Goal: Task Accomplishment & Management: Manage account settings

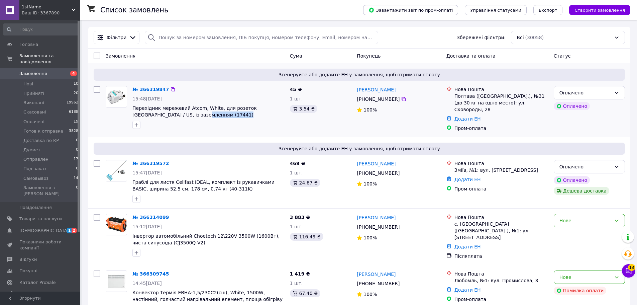
drag, startPoint x: 185, startPoint y: 119, endPoint x: 181, endPoint y: 78, distance: 41.3
click at [179, 84] on div "№ 366319847 15:48, 12.10.2025 Перехідник мережевий Atcom, White, для розеток UK…" at bounding box center [208, 107] width 157 height 48
click at [216, 58] on div "Замовлення" at bounding box center [195, 56] width 184 height 12
click at [44, 227] on span "[DEMOGRAPHIC_DATA]" at bounding box center [40, 230] width 42 height 6
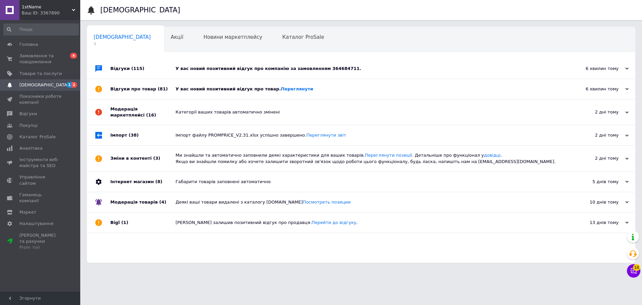
click at [235, 90] on div "У вас новий позитивний відгук про товар. Переглянути" at bounding box center [368, 89] width 386 height 6
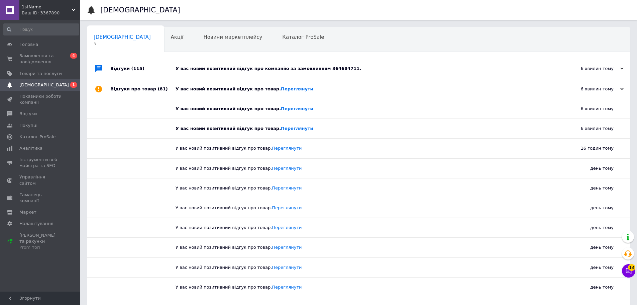
click at [239, 73] on div "У вас новий позитивний відгук про компанію за замовленням 364684711." at bounding box center [365, 68] width 381 height 20
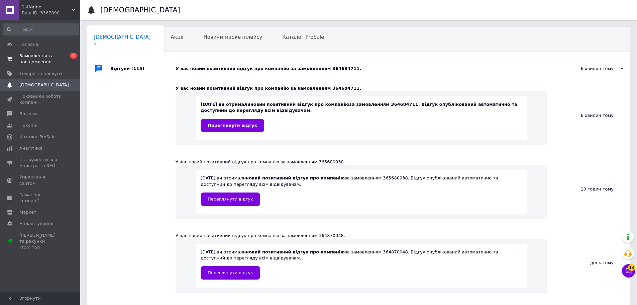
click at [52, 53] on span "Замовлення та повідомлення" at bounding box center [40, 59] width 42 height 12
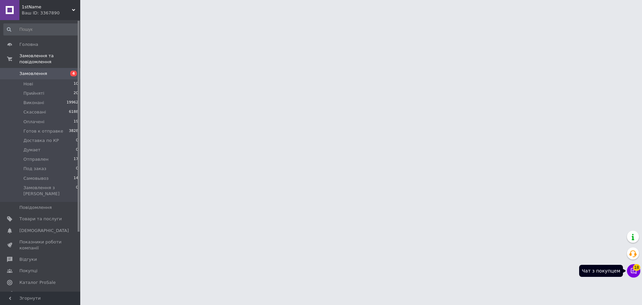
click at [637, 272] on button "Чат з покупцем 18" at bounding box center [633, 270] width 13 height 13
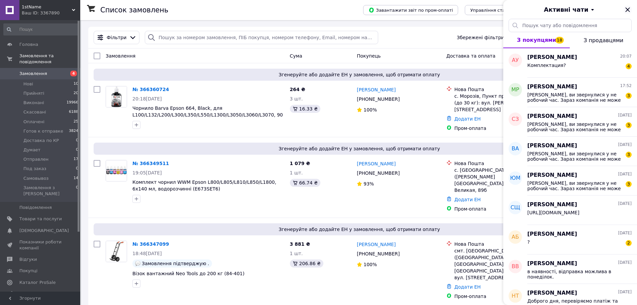
click at [627, 10] on icon "Закрити" at bounding box center [627, 10] width 8 height 8
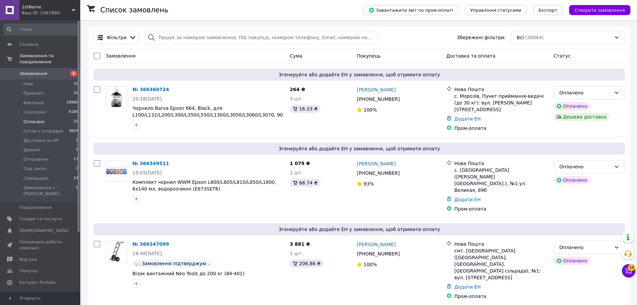
click at [72, 117] on li "Оплачені 25" at bounding box center [41, 121] width 82 height 9
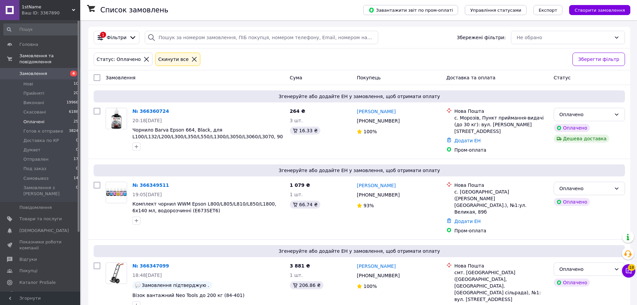
click at [52, 117] on li "Оплачені 25" at bounding box center [41, 121] width 82 height 9
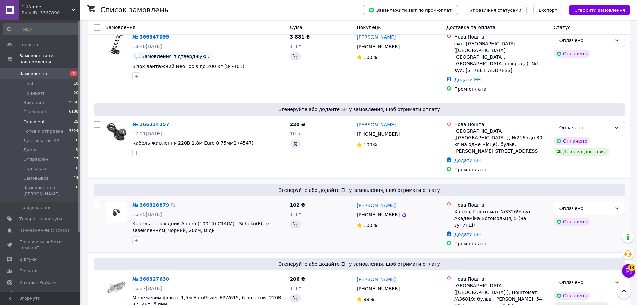
scroll to position [267, 0]
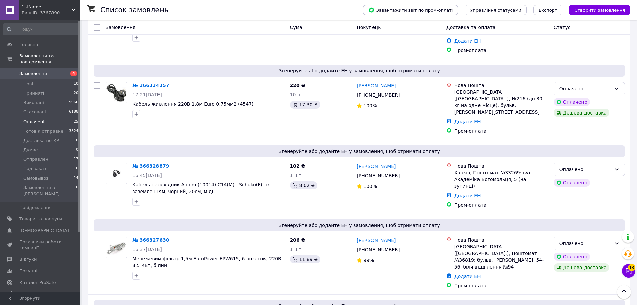
click at [55, 117] on li "Оплачені 25" at bounding box center [41, 121] width 82 height 9
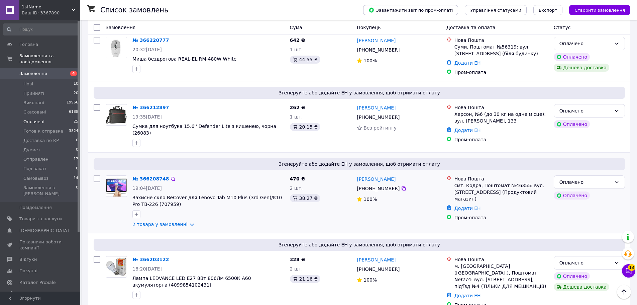
scroll to position [1201, 0]
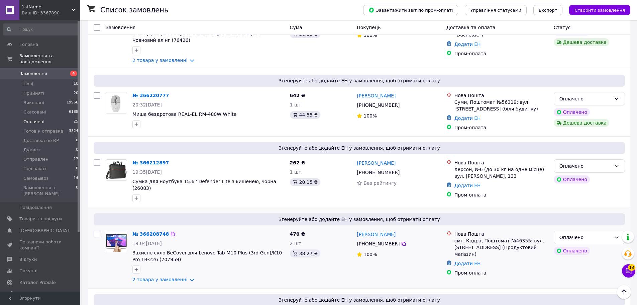
drag, startPoint x: 148, startPoint y: 126, endPoint x: 151, endPoint y: 122, distance: 5.6
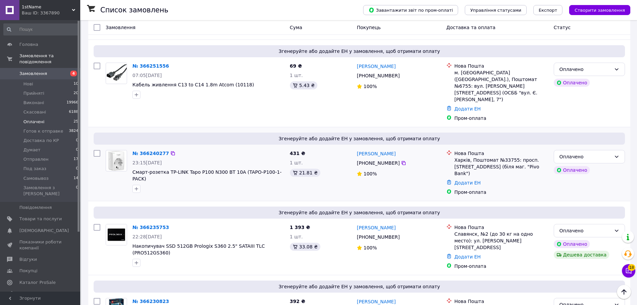
scroll to position [901, 0]
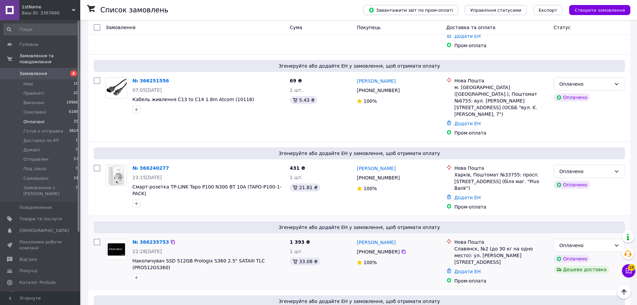
drag, startPoint x: 150, startPoint y: 145, endPoint x: 158, endPoint y: 138, distance: 11.1
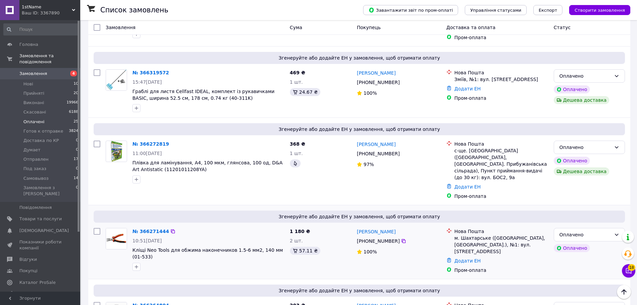
scroll to position [566, 0]
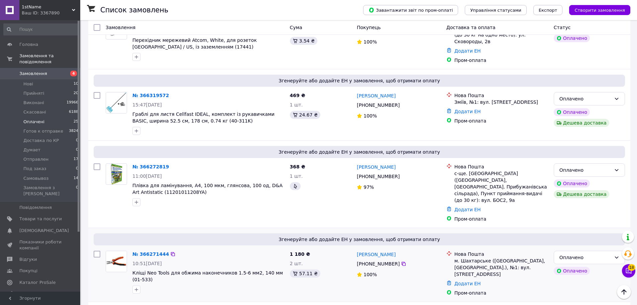
drag, startPoint x: 146, startPoint y: 195, endPoint x: 171, endPoint y: 180, distance: 29.1
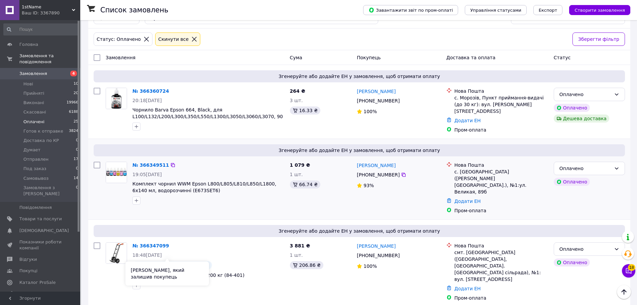
scroll to position [0, 0]
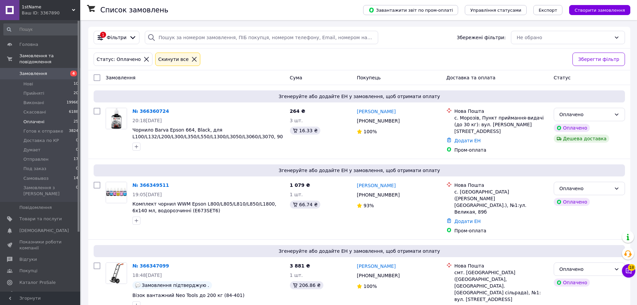
click at [264, 63] on div "Статус: Оплачено Cкинути все" at bounding box center [330, 59] width 476 height 16
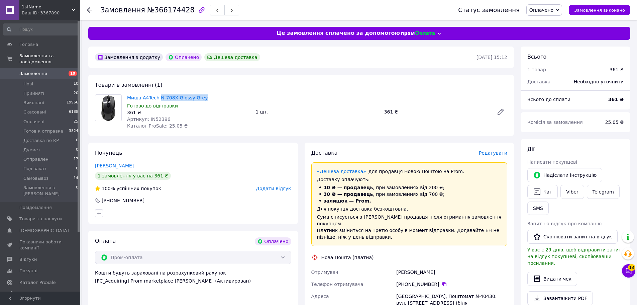
drag, startPoint x: 201, startPoint y: 99, endPoint x: 158, endPoint y: 98, distance: 42.8
click at [158, 98] on span "Миша A4Tech N-708X Glossy Grey" at bounding box center [188, 97] width 123 height 7
copy link "N-708X Glossy Grey"
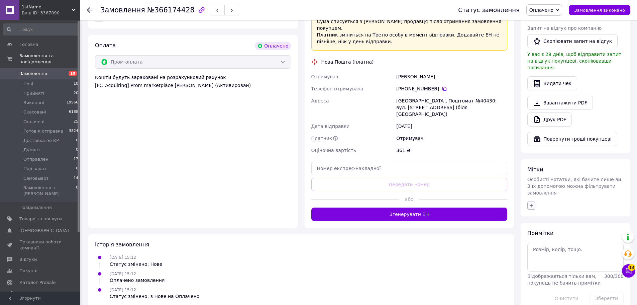
click at [532, 203] on icon "button" at bounding box center [530, 205] width 5 height 5
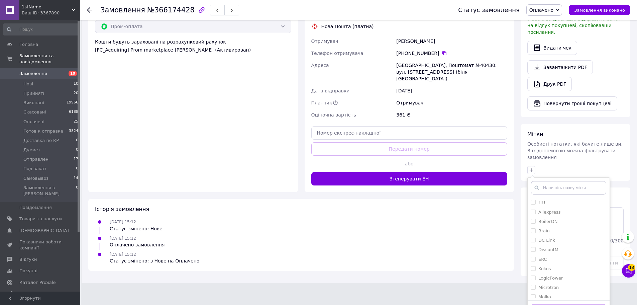
scroll to position [233, 0]
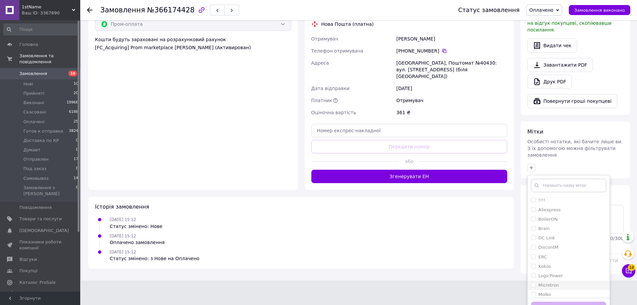
click at [529, 280] on li "Microtron" at bounding box center [568, 284] width 82 height 9
checkbox input "true"
drag, startPoint x: 549, startPoint y: 297, endPoint x: 476, endPoint y: 273, distance: 76.4
click at [549, 301] on button "Додати мітку" at bounding box center [568, 307] width 75 height 13
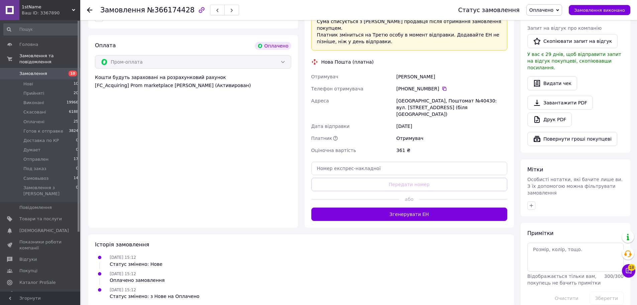
click at [469, 286] on div "11.10.2025 15:12 Статус змінено: з Нове на Оплачено" at bounding box center [301, 292] width 418 height 13
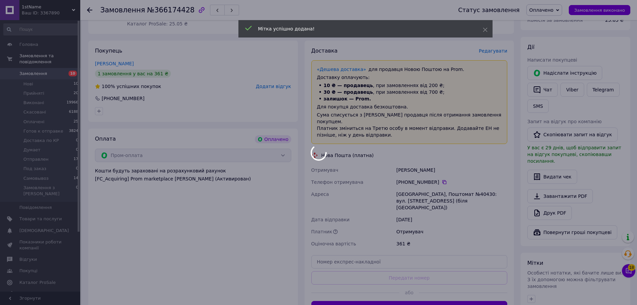
scroll to position [0, 0]
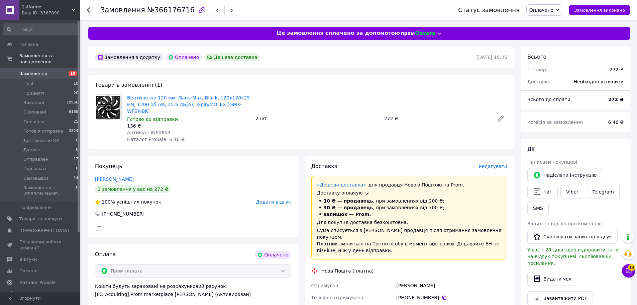
click at [309, 86] on div "Товари в замовленні (1) Вентилятор 120 мм, GameMax, Black, 120х120х25 мм, 1200 …" at bounding box center [301, 112] width 426 height 75
drag, startPoint x: 242, startPoint y: 105, endPoint x: 209, endPoint y: 106, distance: 33.1
click at [209, 106] on span "Вентилятор 120 мм, GameMax, Black, 120х120х25 мм, 1200 об./хв, 25.6 дБ(А), 3-pi…" at bounding box center [188, 104] width 123 height 20
copy link "GMX-WFBK-BK)"
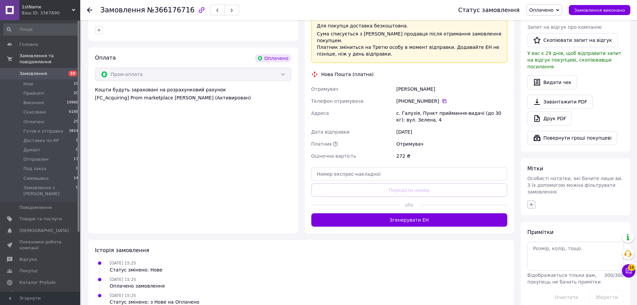
click at [529, 202] on icon "button" at bounding box center [530, 204] width 5 height 5
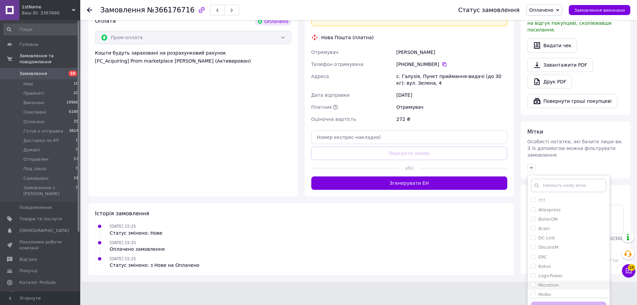
click at [533, 282] on input "Microtron" at bounding box center [533, 284] width 4 height 4
checkbox input "true"
click at [545, 301] on button "Додати мітку" at bounding box center [568, 307] width 75 height 13
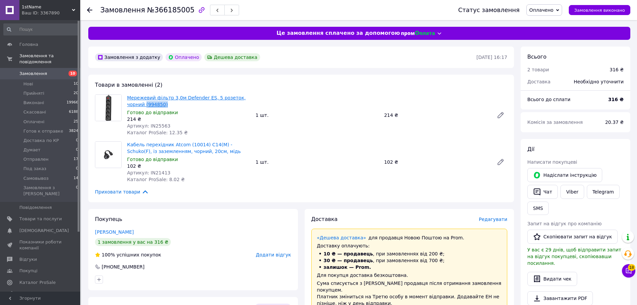
drag, startPoint x: 148, startPoint y: 105, endPoint x: 128, endPoint y: 104, distance: 20.4
click at [128, 104] on span "Мережевий фільтр 3,0м Defender ES, 5 розеток, чорний (994850)" at bounding box center [188, 100] width 123 height 13
click at [200, 161] on div "Готово до відправки" at bounding box center [188, 159] width 123 height 7
drag, startPoint x: 249, startPoint y: 145, endPoint x: 185, endPoint y: 143, distance: 63.9
click at [185, 143] on span "Кабель перехідник Atcom (10014) С14(M) - Schuko(F), із заземленням, чорний, 20с…" at bounding box center [188, 147] width 123 height 13
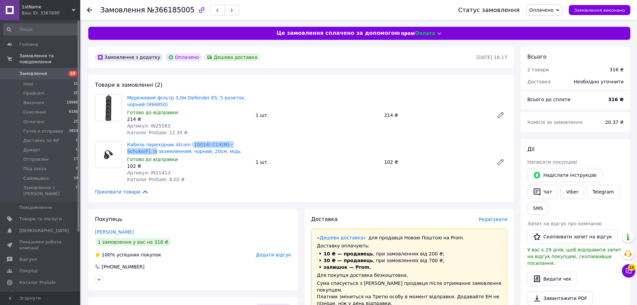
copy link "10014) С14(M) - Schuko(F), із"
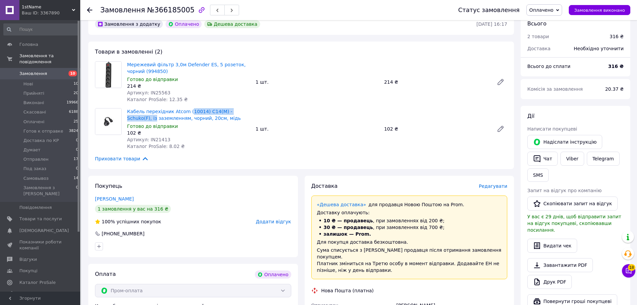
scroll to position [33, 0]
click at [225, 157] on div "Приховати товари" at bounding box center [301, 157] width 412 height 7
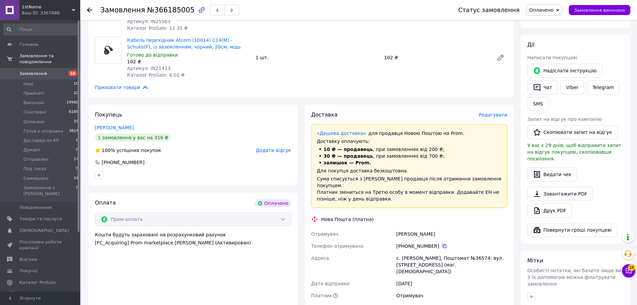
scroll to position [234, 0]
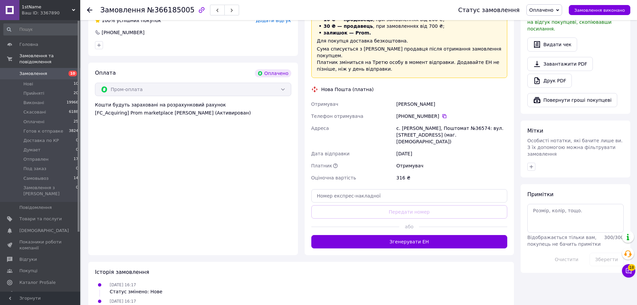
click at [280, 166] on div "Оплата Оплачено Пром-оплата Кошти будуть зараховані на розрахунковий рахунок [F…" at bounding box center [193, 159] width 210 height 192
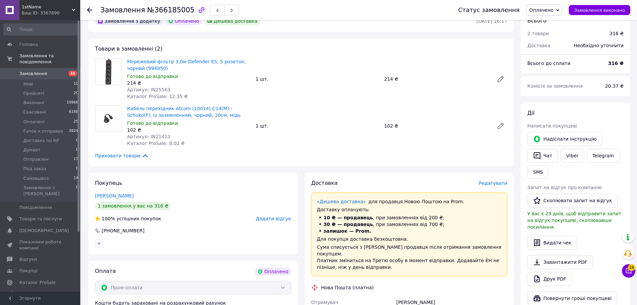
scroll to position [33, 0]
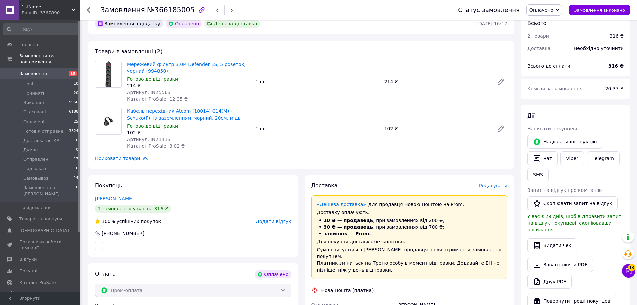
click at [336, 136] on div "Кабель перехідник Atcom (10014) С14(M) - Schuko(F), із заземленням, чорний, 20с…" at bounding box center [316, 128] width 385 height 44
drag, startPoint x: 202, startPoint y: 118, endPoint x: 167, endPoint y: 119, distance: 34.4
click at [167, 119] on span "Кабель перехідник Atcom (10014) С14(M) - Schuko(F), із заземленням, чорний, 20с…" at bounding box center [188, 114] width 123 height 13
click at [93, 156] on div "Товари в замовленні (2) Мережевий фільтр 3,0м Defender ES, 5 розеток, чорний (9…" at bounding box center [301, 104] width 426 height 127
drag, startPoint x: 148, startPoint y: 71, endPoint x: 129, endPoint y: 71, distance: 19.1
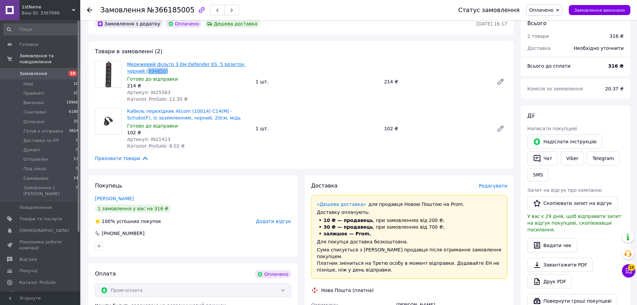
click at [129, 71] on span "Мережевий фільтр 3,0м Defender ES, 5 розеток, чорний (994850)" at bounding box center [188, 67] width 123 height 13
copy link "994850)"
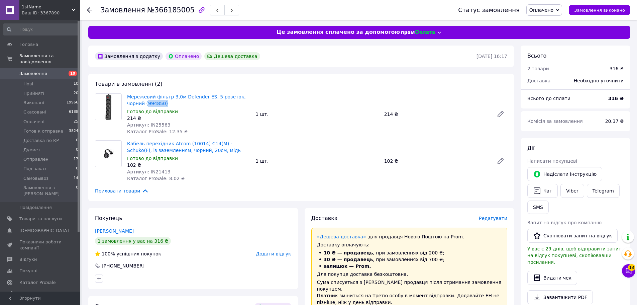
scroll to position [0, 0]
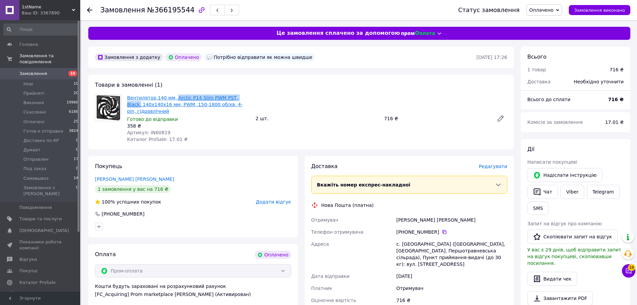
drag, startPoint x: 239, startPoint y: 97, endPoint x: 171, endPoint y: 97, distance: 68.2
click at [171, 97] on span "Вентилятор 140 мм, Arctic P14 Slim PWM PST, Black, 140х140х16 мм, PWM, 150-1800…" at bounding box center [188, 104] width 123 height 20
copy link "Arctic P14 Slim PWM PST, Black,"
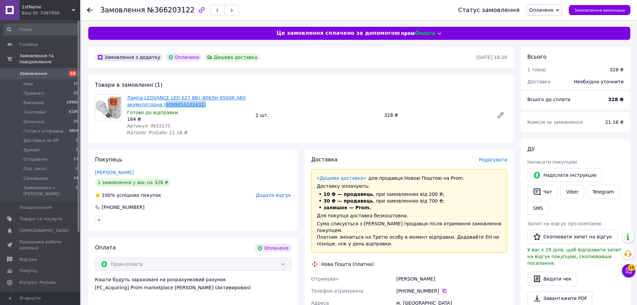
drag, startPoint x: 195, startPoint y: 105, endPoint x: 161, endPoint y: 106, distance: 34.1
click at [161, 106] on span "Лампа LEDVANCE LED E27 8Вт 806Лм 6500К A60 акумуляторна (4099854102431)" at bounding box center [188, 100] width 123 height 13
copy link "4099854102431)"
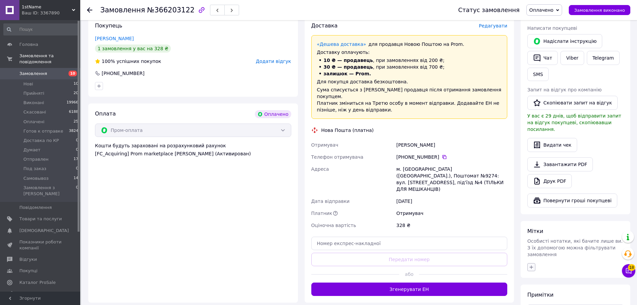
click at [532, 264] on icon "button" at bounding box center [530, 266] width 5 height 5
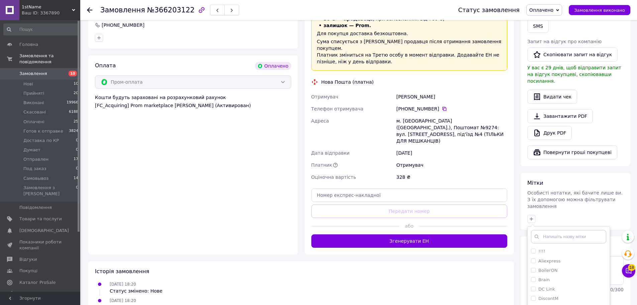
scroll to position [233, 0]
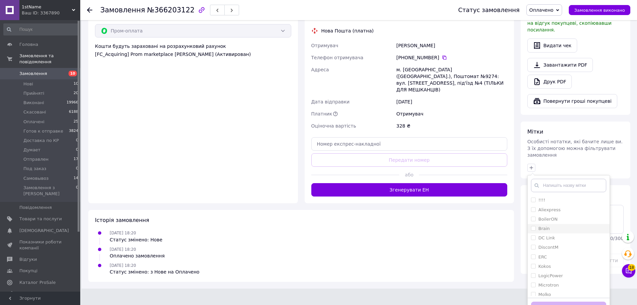
click at [530, 224] on li "Brain" at bounding box center [568, 228] width 82 height 9
checkbox input "true"
click at [551, 301] on button "Додати мітку" at bounding box center [568, 307] width 75 height 13
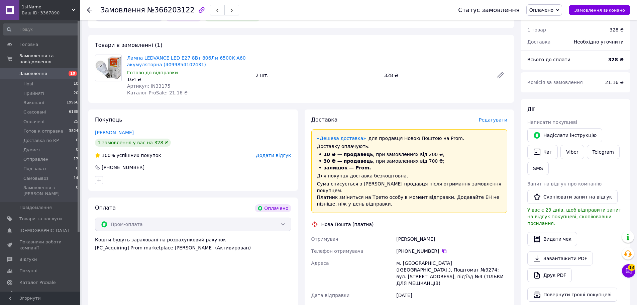
scroll to position [0, 0]
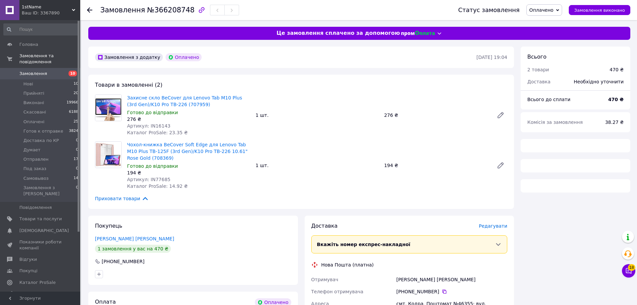
click at [279, 75] on div "Товари в замовленні (2) Захисне скло BeCover для Lenovo Tab M10 Plus (3rd Gen)/…" at bounding box center [301, 142] width 426 height 134
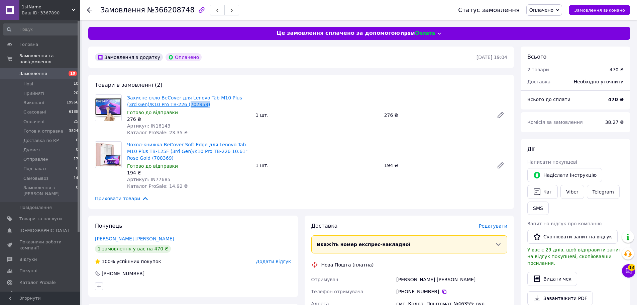
drag, startPoint x: 195, startPoint y: 104, endPoint x: 173, endPoint y: 107, distance: 21.2
click at [173, 107] on span "Захисне скло BeCover для Lenovo Tab M10 Plus (3rd Gen)/K10 Pro TB-226 (707959)" at bounding box center [188, 100] width 123 height 13
copy link "707959)"
drag, startPoint x: 147, startPoint y: 157, endPoint x: 129, endPoint y: 160, distance: 18.2
click at [129, 160] on span "Чохол-книжка BeCover Soft Edge для Lenovo Tab M10 Plus TB-125F (3rd Gen)/K10 Pr…" at bounding box center [188, 151] width 123 height 20
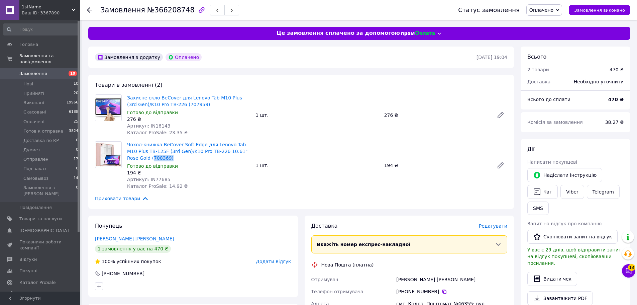
copy link "708369)"
click at [163, 179] on span "Артикул: IN77685" at bounding box center [148, 178] width 43 height 5
click at [158, 180] on span "Артикул: IN77685" at bounding box center [148, 178] width 43 height 5
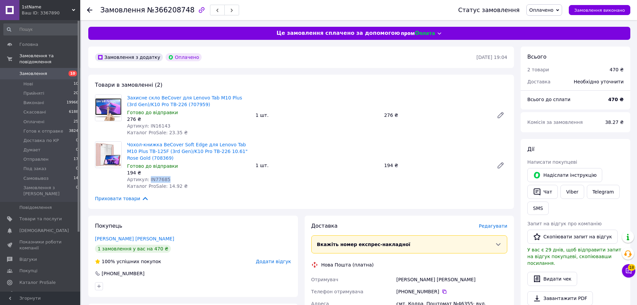
copy span "IN77685"
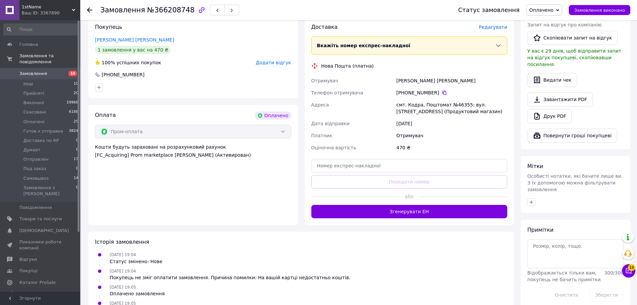
scroll to position [201, 0]
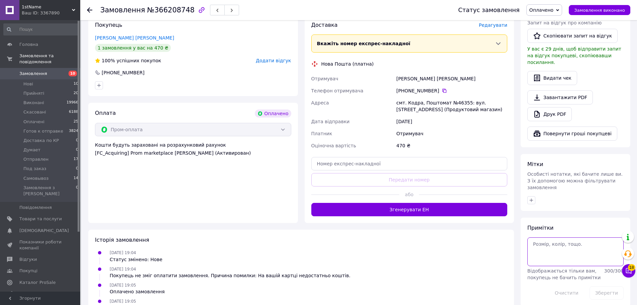
click at [544, 238] on textarea at bounding box center [575, 251] width 96 height 29
type textarea "1 брейн 2 ошибка в стаке"
click at [606, 286] on button "Зберегти" at bounding box center [606, 292] width 34 height 13
click at [437, 257] on div "11.10.2025 19:04 Статус змінено: Нове" at bounding box center [301, 255] width 418 height 13
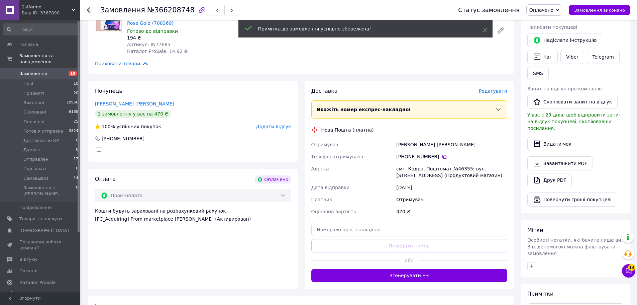
scroll to position [236, 0]
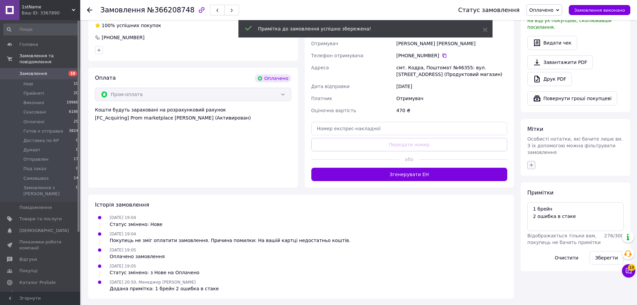
click at [529, 162] on icon "button" at bounding box center [530, 164] width 5 height 5
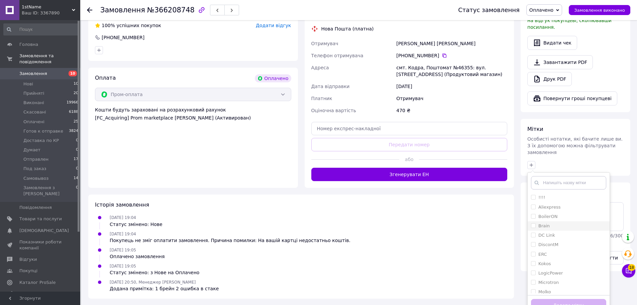
click at [531, 223] on input "Brain" at bounding box center [533, 225] width 4 height 4
checkbox input "true"
click at [531, 195] on input "!!!!" at bounding box center [533, 197] width 4 height 4
checkbox input "true"
click at [555, 299] on button "Додати мітку" at bounding box center [568, 305] width 75 height 13
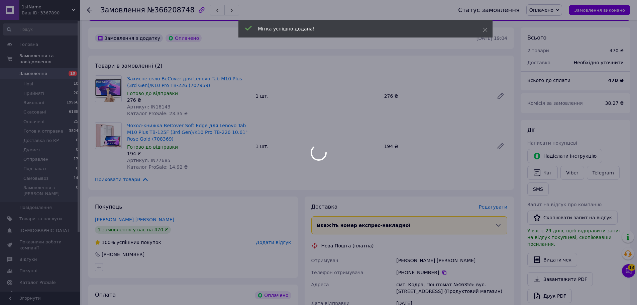
scroll to position [2, 0]
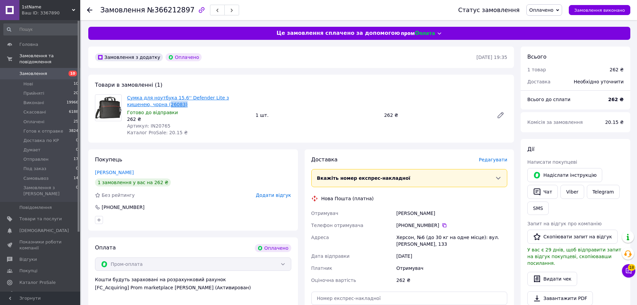
drag, startPoint x: 158, startPoint y: 105, endPoint x: 144, endPoint y: 105, distance: 14.7
click at [144, 105] on span "Сумка для ноутбука 15.6'' Defender Lite з кишенею, чорна (26083)" at bounding box center [188, 100] width 123 height 13
copy link "26083)"
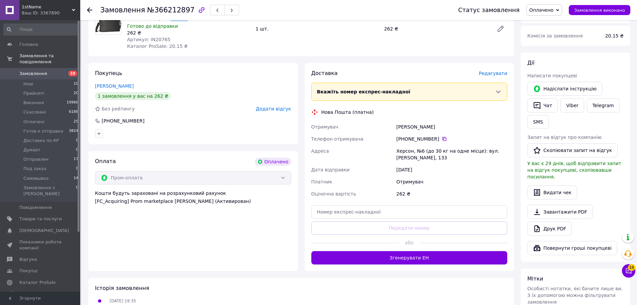
scroll to position [195, 0]
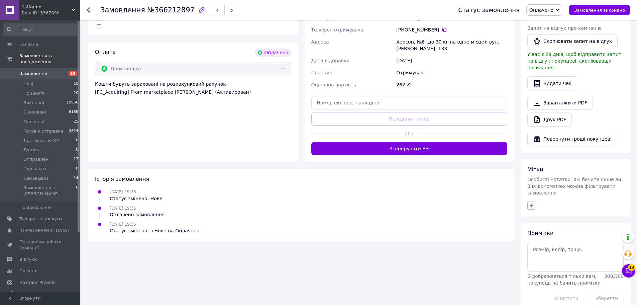
click at [530, 204] on icon "button" at bounding box center [531, 206] width 4 height 4
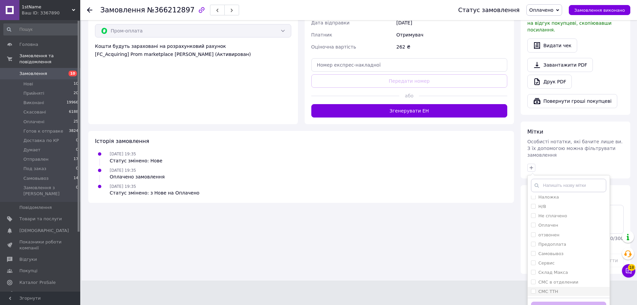
scroll to position [192, 0]
click at [555, 288] on div "ТДБ" at bounding box center [568, 291] width 75 height 6
checkbox input "true"
click at [559, 301] on button "Додати мітку" at bounding box center [568, 307] width 75 height 13
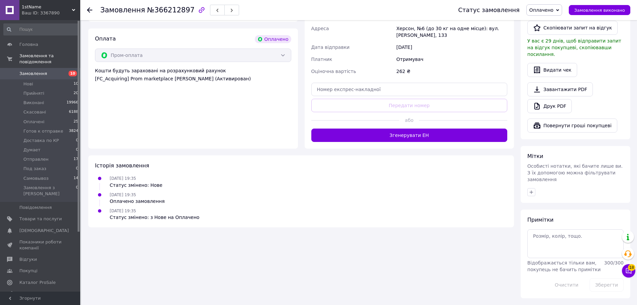
scroll to position [195, 0]
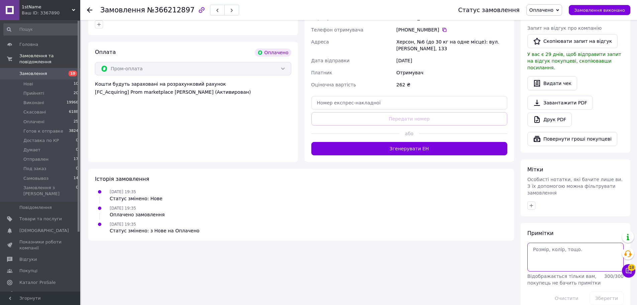
click at [560, 243] on textarea at bounding box center [575, 256] width 96 height 29
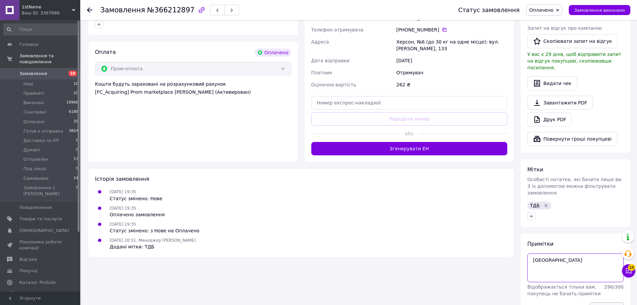
type textarea "Киев"
click at [603, 302] on button "Зберегти" at bounding box center [606, 308] width 34 height 13
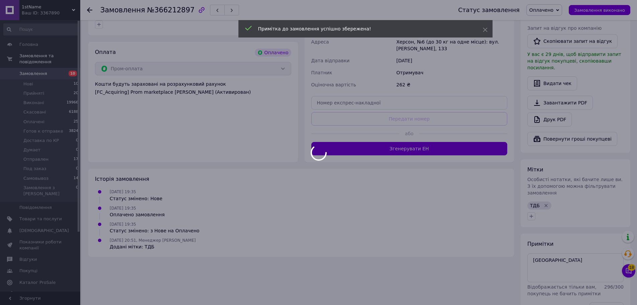
click at [441, 255] on div "Історія замовлення 11.10.2025 19:35 Статус змінено: Нове 11.10.2025 19:35 Оплач…" at bounding box center [301, 212] width 426 height 88
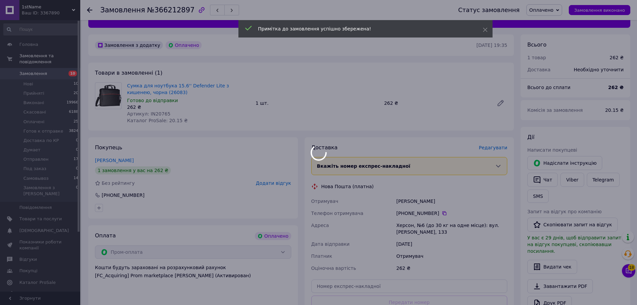
scroll to position [0, 0]
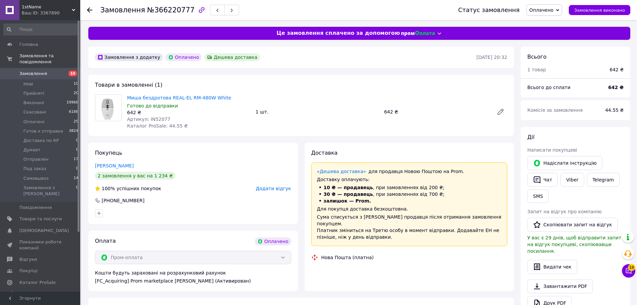
click at [191, 123] on div "Миша бездротова REAL-EL RM-480W White Готово до відправки 642 ₴ Артикул: IN5207…" at bounding box center [188, 111] width 128 height 37
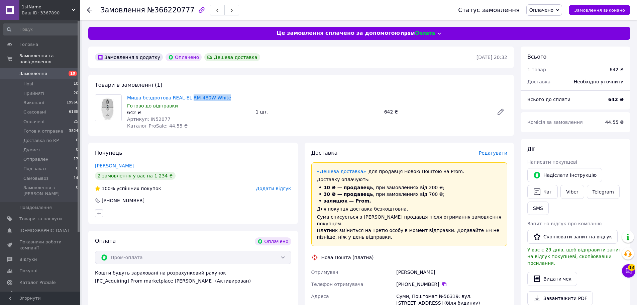
drag, startPoint x: 222, startPoint y: 97, endPoint x: 186, endPoint y: 100, distance: 36.5
click at [186, 100] on span "Миша бездротова REAL-EL RM-480W White" at bounding box center [188, 97] width 123 height 7
copy link "RM-480W White"
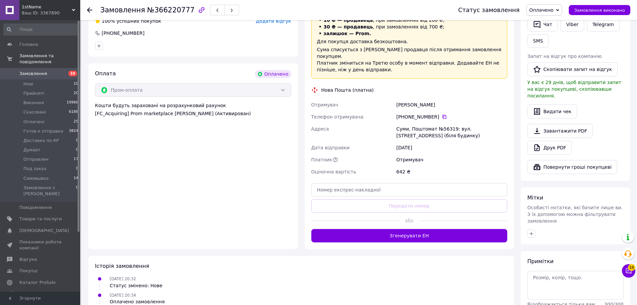
drag, startPoint x: 532, startPoint y: 221, endPoint x: 507, endPoint y: 223, distance: 24.2
click at [531, 231] on icon "button" at bounding box center [530, 233] width 5 height 5
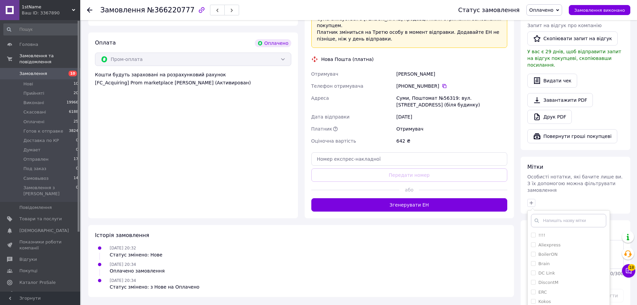
scroll to position [233, 0]
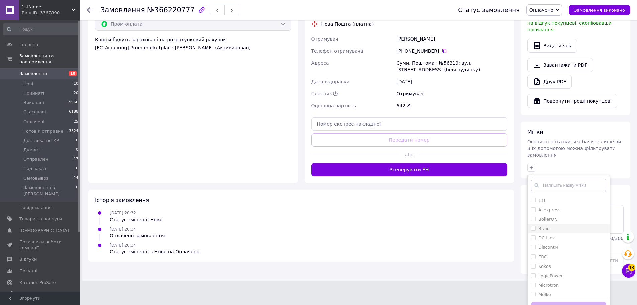
click at [533, 226] on input "Brain" at bounding box center [533, 228] width 4 height 4
click at [534, 224] on li "Brain" at bounding box center [568, 228] width 82 height 9
checkbox input "false"
click at [534, 235] on input "DC Link" at bounding box center [533, 237] width 4 height 4
checkbox input "true"
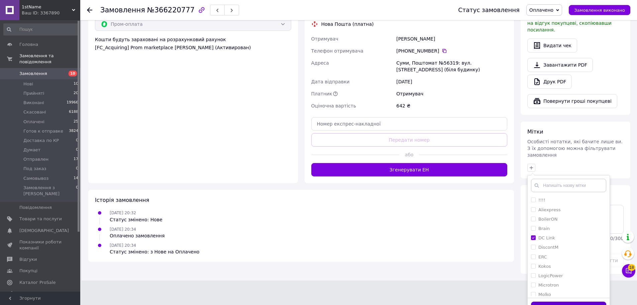
click at [545, 301] on button "Додати мітку" at bounding box center [568, 307] width 75 height 13
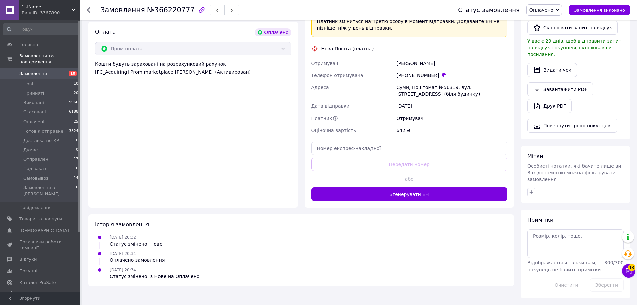
scroll to position [195, 0]
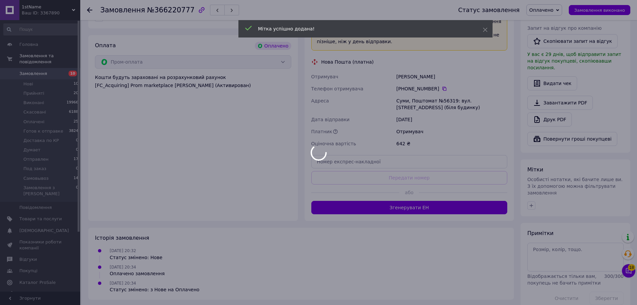
click at [432, 268] on div at bounding box center [318, 152] width 637 height 305
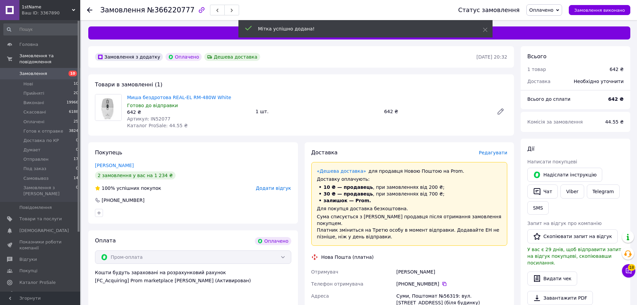
scroll to position [0, 0]
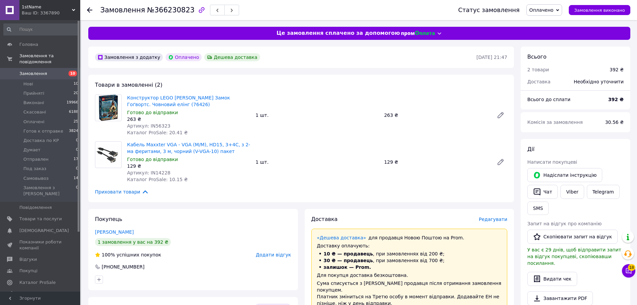
click at [298, 89] on div "Товари в замовленні (2) Конструктор LEGO [PERSON_NAME] Замок Гоґвортс. Човновий…" at bounding box center [301, 138] width 426 height 127
drag, startPoint x: 178, startPoint y: 105, endPoint x: 163, endPoint y: 105, distance: 15.0
click at [163, 105] on span "Конструктор LEGO [PERSON_NAME] Замок Гоґвортс. Човновий елінг (76426)" at bounding box center [188, 100] width 123 height 13
copy link "76426)"
click at [156, 125] on span "Артикул: IN56323" at bounding box center [148, 125] width 43 height 5
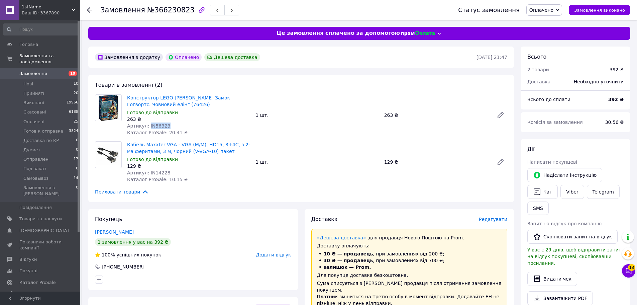
click at [156, 125] on span "Артикул: IN56323" at bounding box center [148, 125] width 43 height 5
copy span "IN56323"
drag, startPoint x: 209, startPoint y: 153, endPoint x: 180, endPoint y: 153, distance: 29.4
click at [180, 153] on span "Кабель Maxxter VGA - VGA (M/M), HD15, 3+4C, з 2-ма феритами, 3 м, чорний (V-VGA…" at bounding box center [188, 147] width 123 height 13
copy link "V-VGA-10) пакет"
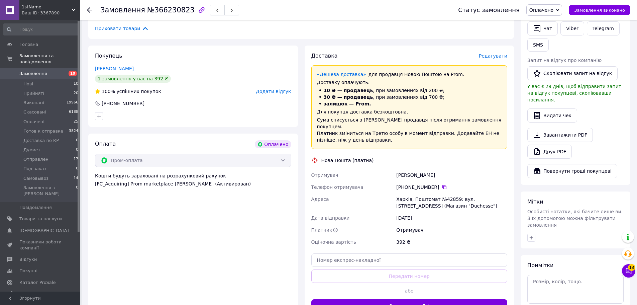
scroll to position [201, 0]
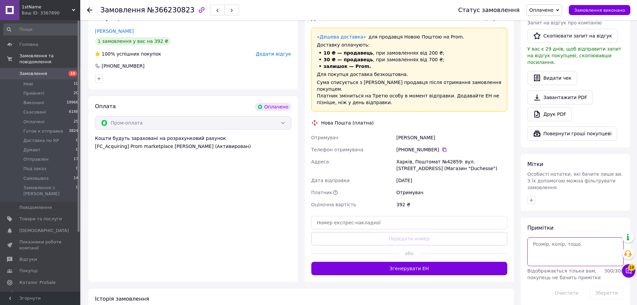
drag, startPoint x: 542, startPoint y: 226, endPoint x: 547, endPoint y: 229, distance: 5.7
click at [543, 237] on textarea at bounding box center [575, 251] width 96 height 29
type textarea "1 ошибка в стаке 2 брейн"
click at [606, 286] on button "Зберегти" at bounding box center [606, 292] width 34 height 13
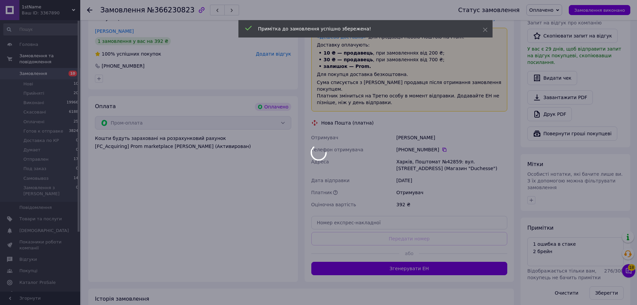
click at [491, 286] on div at bounding box center [318, 152] width 637 height 305
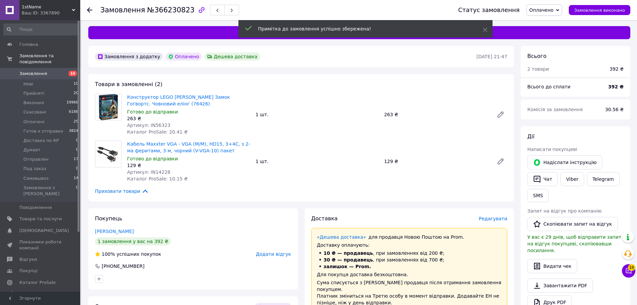
scroll to position [0, 0]
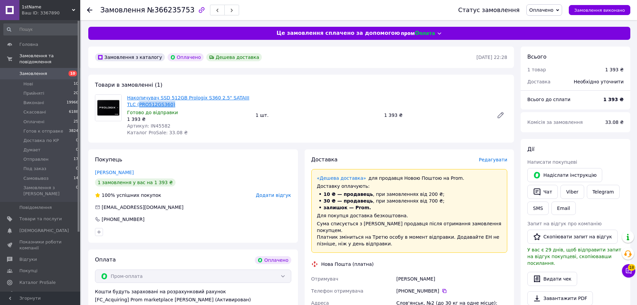
drag, startPoint x: 160, startPoint y: 105, endPoint x: 129, endPoint y: 104, distance: 31.1
click at [129, 104] on span "Накопичувач SSD 512GB Prologix S360 2.5" SATAIII TLC (PRO512GS360)" at bounding box center [188, 100] width 123 height 13
copy link "PRO512GS360)"
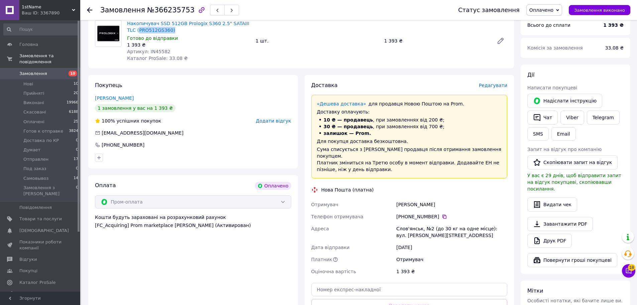
scroll to position [196, 0]
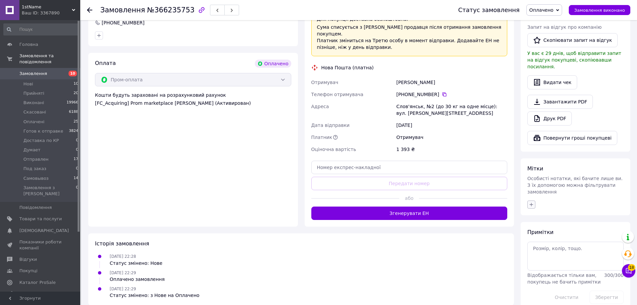
click at [529, 202] on icon "button" at bounding box center [530, 204] width 5 height 5
click at [533, 270] on li "DC Link" at bounding box center [568, 274] width 82 height 9
checkbox input "true"
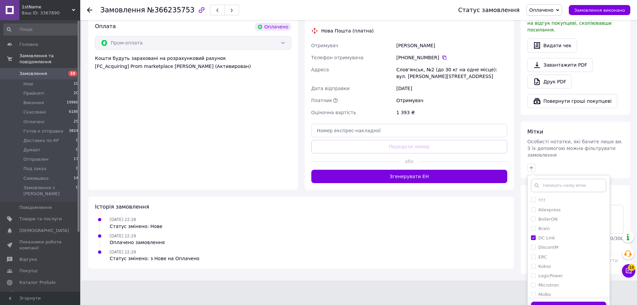
click at [560, 301] on button "Додати мітку" at bounding box center [568, 307] width 75 height 13
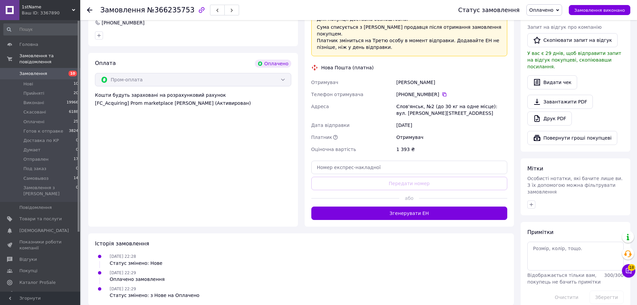
drag, startPoint x: 466, startPoint y: 265, endPoint x: 467, endPoint y: 259, distance: 6.4
click at [467, 269] on div "11.10.2025 22:29 Оплачено замовлення" at bounding box center [301, 275] width 418 height 13
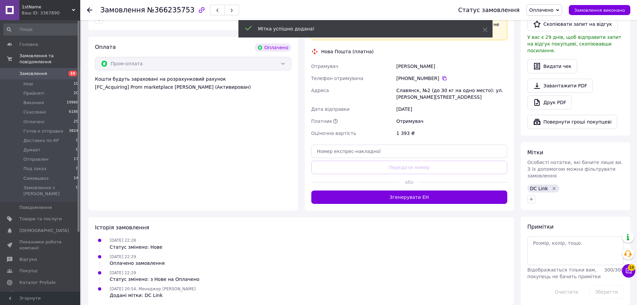
scroll to position [12, 0]
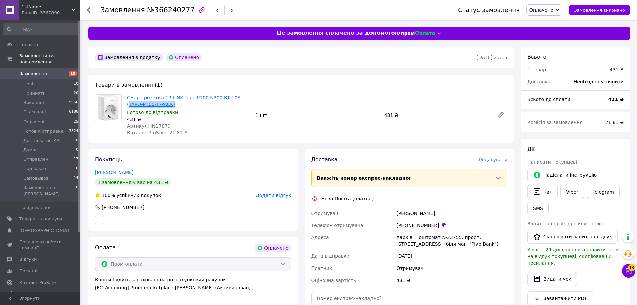
drag, startPoint x: 156, startPoint y: 105, endPoint x: 230, endPoint y: 100, distance: 74.4
click at [230, 100] on span "Смарт-розетка TP-LINK Tapo P100 N300 BT 10A (TAPO-P100-1-PACK)" at bounding box center [188, 100] width 123 height 13
copy link "TAPO-P100-1-PACK)"
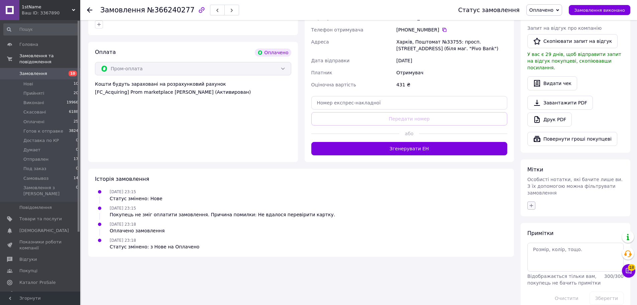
click at [533, 203] on icon "button" at bounding box center [530, 205] width 5 height 5
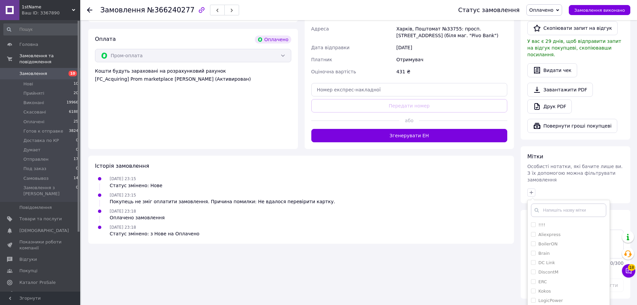
scroll to position [233, 0]
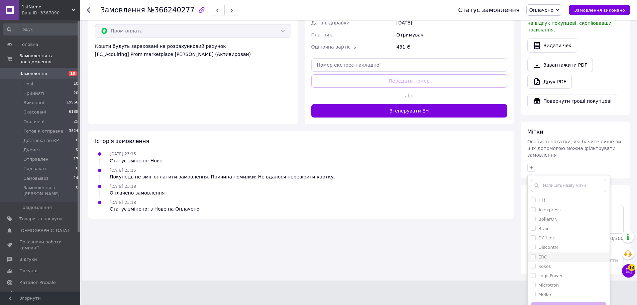
click at [531, 254] on input "ERC" at bounding box center [533, 256] width 4 height 4
checkbox input "true"
click at [548, 301] on button "Додати мітку" at bounding box center [568, 307] width 75 height 13
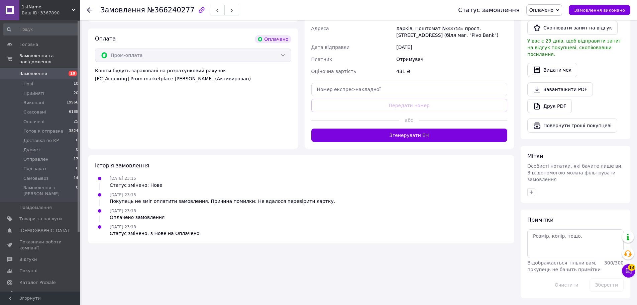
scroll to position [195, 0]
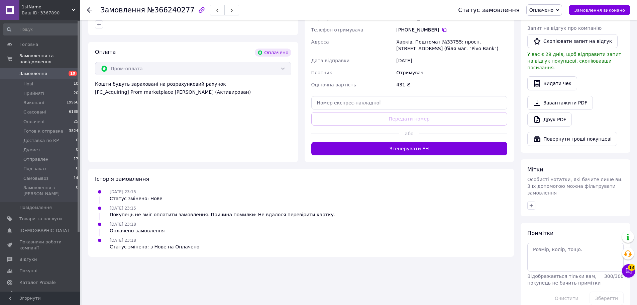
click at [471, 266] on div "Замовлення з додатку Оплачено 11.10.2025 • 23:15 Товари в замовленні (1) Смарт-…" at bounding box center [301, 81] width 432 height 460
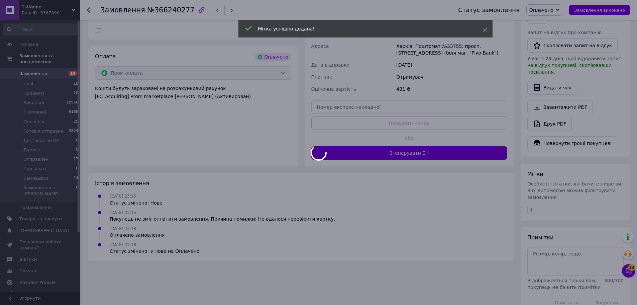
scroll to position [0, 0]
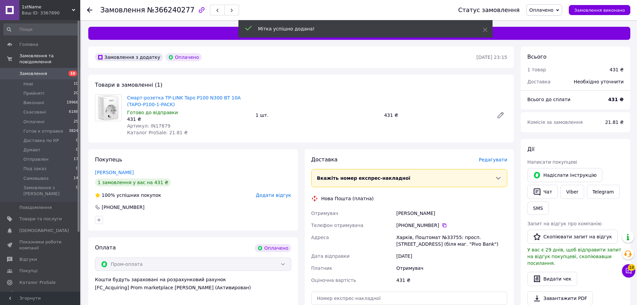
drag, startPoint x: 322, startPoint y: 146, endPoint x: 322, endPoint y: 131, distance: 15.4
click at [322, 145] on div "Замовлення з додатку Оплачено 11.10.2025 • 23:15 Товари в замовленні (1) Смарт-…" at bounding box center [301, 281] width 432 height 471
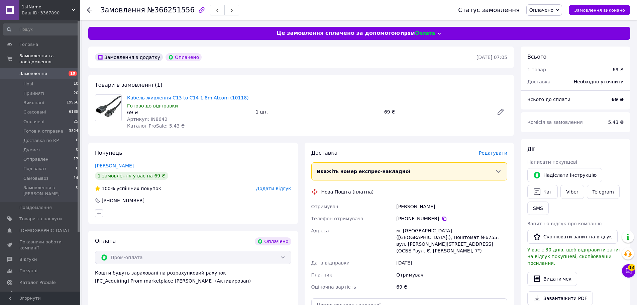
drag, startPoint x: 308, startPoint y: 86, endPoint x: 250, endPoint y: 84, distance: 57.5
click at [296, 86] on div "Товари в замовленні (1) Кабель живлення C13 to C14 1.8m Atcom (10118) Готово до…" at bounding box center [301, 105] width 426 height 61
drag, startPoint x: 261, startPoint y: 86, endPoint x: 245, endPoint y: 108, distance: 27.6
click at [260, 90] on div "Товари в замовленні (1) Кабель живлення C13 to C14 1.8m Atcom (10118) Готово до…" at bounding box center [301, 105] width 426 height 61
click at [242, 103] on div "Готово до відправки" at bounding box center [188, 105] width 123 height 7
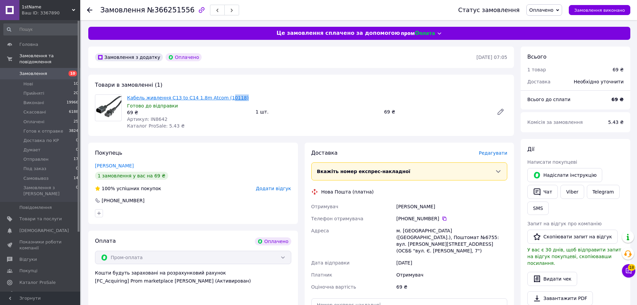
drag, startPoint x: 237, startPoint y: 99, endPoint x: 219, endPoint y: 100, distance: 17.5
click at [219, 100] on span "Кабель живлення C13 to C14 1.8m Atcom (10118)" at bounding box center [188, 97] width 123 height 7
click at [235, 111] on div "69 ₴" at bounding box center [188, 112] width 123 height 7
drag, startPoint x: 238, startPoint y: 100, endPoint x: 218, endPoint y: 99, distance: 19.4
click at [218, 99] on span "Кабель живлення C13 to C14 1.8m Atcom (10118)" at bounding box center [188, 97] width 123 height 7
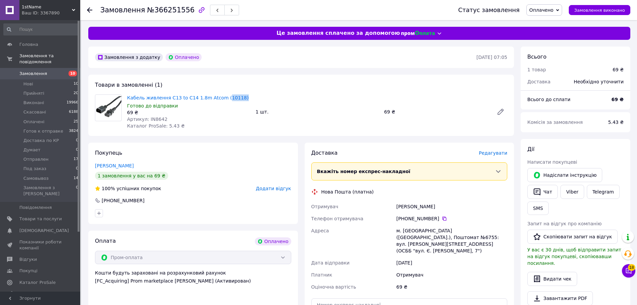
copy link "10118)"
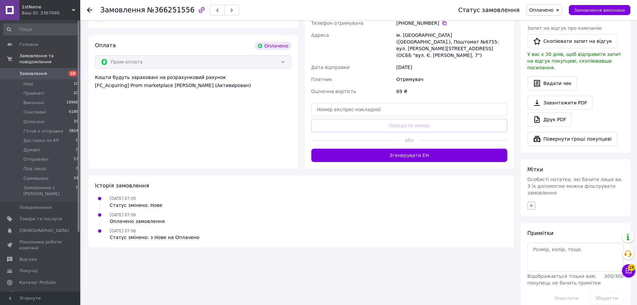
click at [531, 204] on icon "button" at bounding box center [531, 206] width 4 height 4
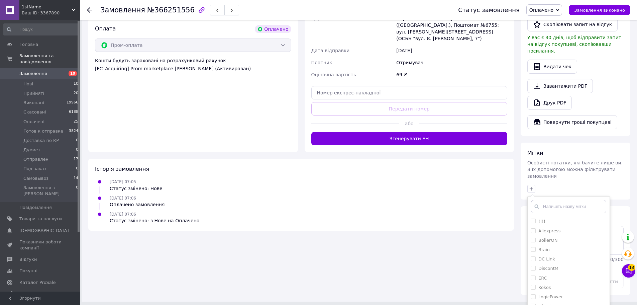
scroll to position [233, 0]
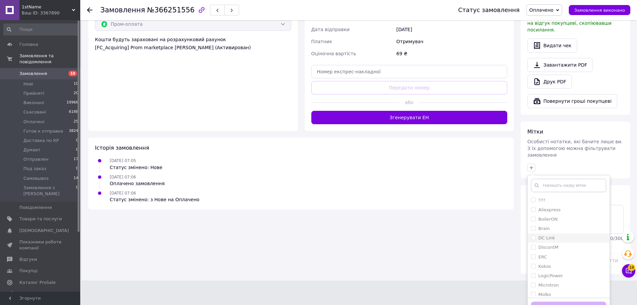
click at [534, 235] on input "DC Link" at bounding box center [533, 237] width 4 height 4
checkbox input "true"
click at [550, 297] on div "Додати мітку" at bounding box center [568, 307] width 82 height 20
click at [549, 301] on button "Додати мітку" at bounding box center [568, 307] width 75 height 13
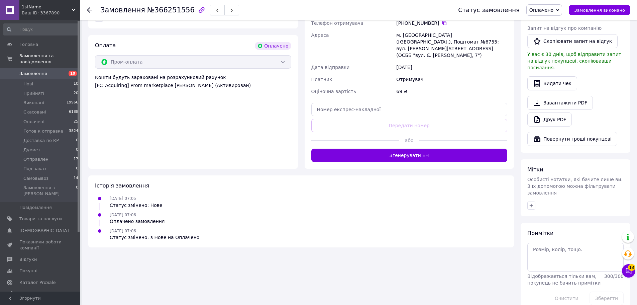
click at [467, 243] on div "Замовлення з додатку Оплачено 12.10.2025 • 07:05 Товари в замовленні (1) Кабель…" at bounding box center [301, 81] width 432 height 460
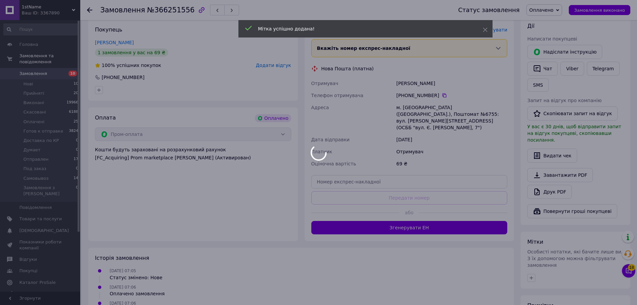
scroll to position [0, 0]
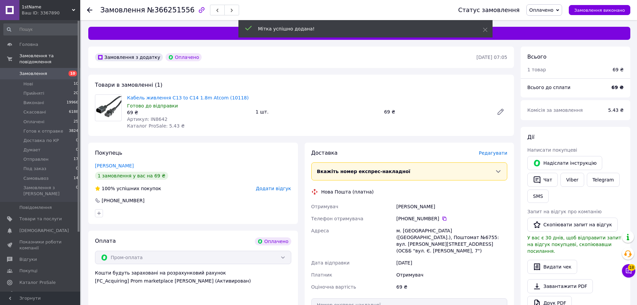
drag, startPoint x: 408, startPoint y: 119, endPoint x: 347, endPoint y: 74, distance: 75.4
click at [408, 118] on div "Кабель живлення C13 to C14 1.8m Atcom (10118) Готово до відправки 69 ₴ Артикул:…" at bounding box center [316, 111] width 385 height 37
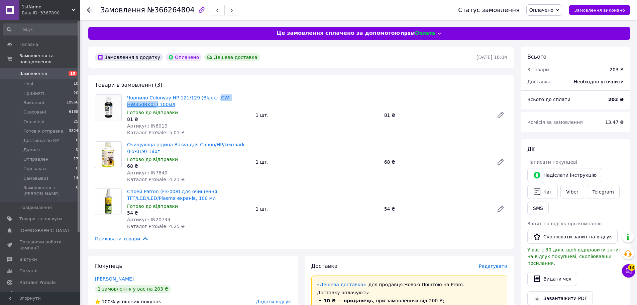
drag, startPoint x: 249, startPoint y: 96, endPoint x: 211, endPoint y: 98, distance: 37.8
click at [211, 98] on span "Чорнило Colorway HP 121/129 (Black) (CW-HW350BK01) 100мл" at bounding box center [188, 100] width 123 height 13
copy link "CW-HW350BK01)"
drag, startPoint x: 249, startPoint y: 145, endPoint x: 233, endPoint y: 147, distance: 16.1
click at [233, 147] on span "Очищующа рідина Barva для Canon/HP/Lexmark (F5-019) 180г" at bounding box center [188, 147] width 123 height 13
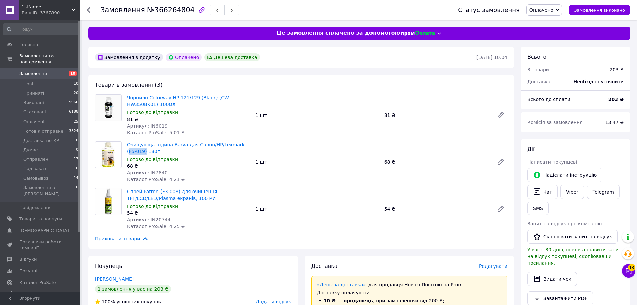
copy link "F5-019)"
drag, startPoint x: 209, startPoint y: 192, endPoint x: 159, endPoint y: 190, distance: 50.2
click at [159, 190] on span "Спрей Patron (F3-008) для очищення TFT/LCD/LED/Plasma екранів, 100 мл" at bounding box center [188, 194] width 123 height 13
copy link "F3-008) для очищення"
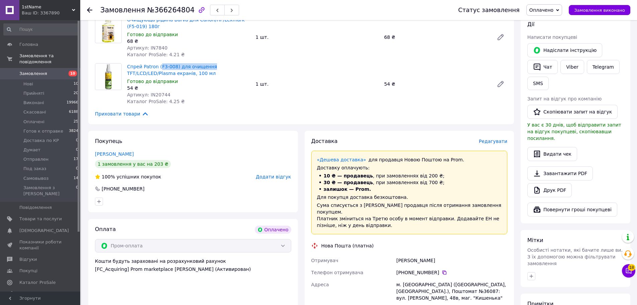
scroll to position [234, 0]
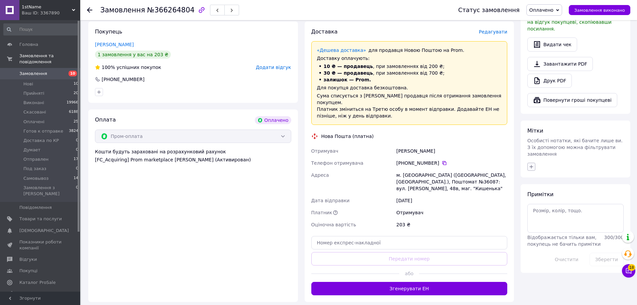
click at [529, 164] on icon "button" at bounding box center [530, 166] width 5 height 5
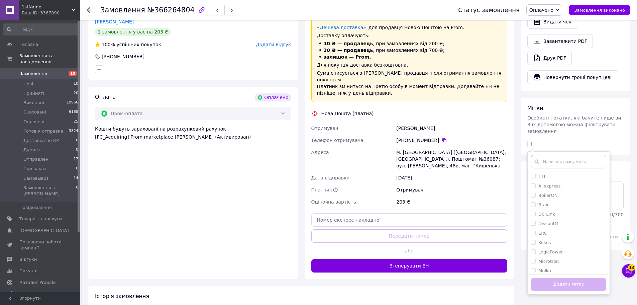
scroll to position [309, 0]
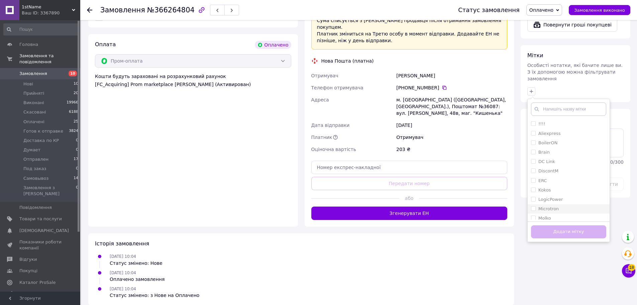
click at [532, 204] on li "Microtron" at bounding box center [568, 208] width 82 height 9
checkbox input "true"
click at [543, 225] on button "Додати мітку" at bounding box center [568, 231] width 75 height 13
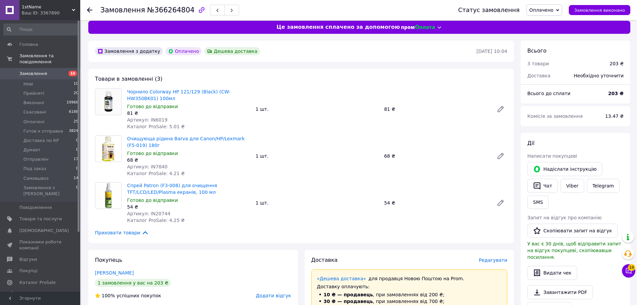
scroll to position [0, 0]
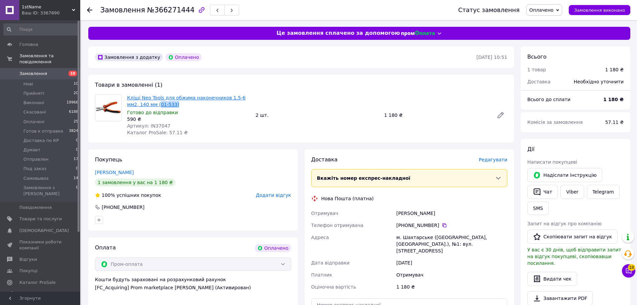
drag, startPoint x: 163, startPoint y: 104, endPoint x: 145, endPoint y: 105, distance: 18.1
click at [145, 105] on span "Кліщі Neo Tools для обжима наконечников 1.5-6 мм2, 140 мм (01-533)" at bounding box center [188, 100] width 123 height 13
copy link "01-533)"
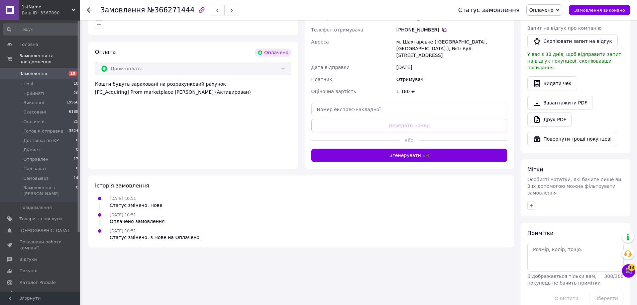
click at [531, 203] on icon "button" at bounding box center [530, 205] width 5 height 5
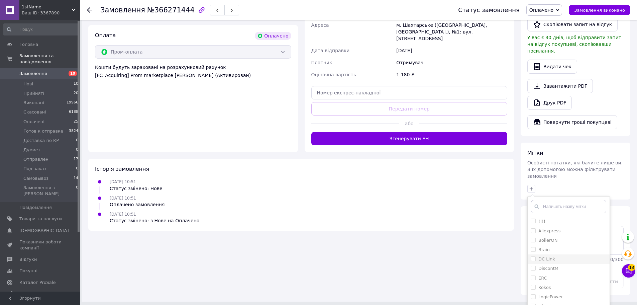
scroll to position [233, 0]
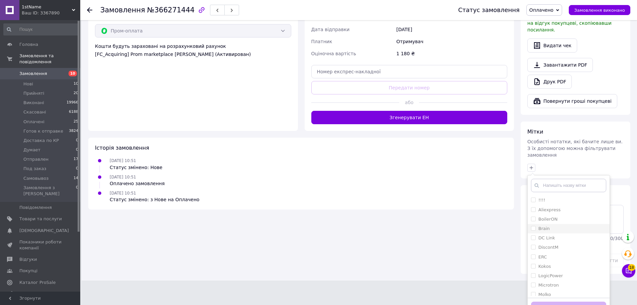
click at [532, 226] on input "Brain" at bounding box center [533, 228] width 4 height 4
checkbox input "true"
click at [534, 197] on input "!!!!" at bounding box center [533, 199] width 4 height 4
checkbox input "true"
click at [556, 301] on button "Додати мітку" at bounding box center [568, 307] width 75 height 13
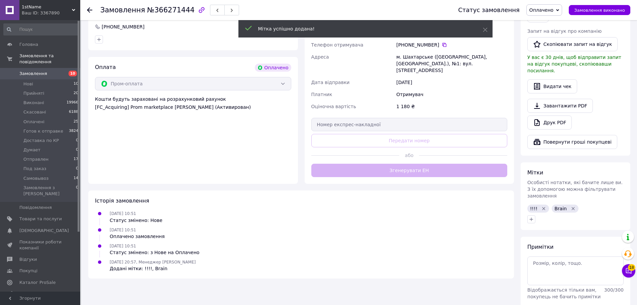
scroll to position [194, 0]
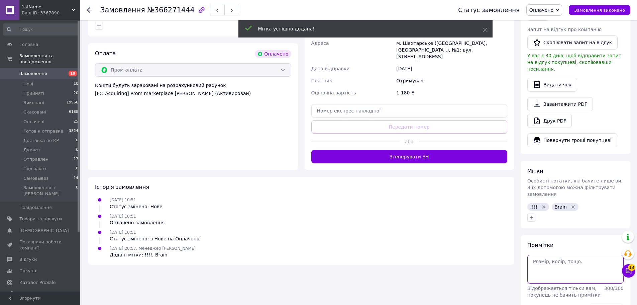
click at [547, 254] on textarea at bounding box center [575, 268] width 96 height 29
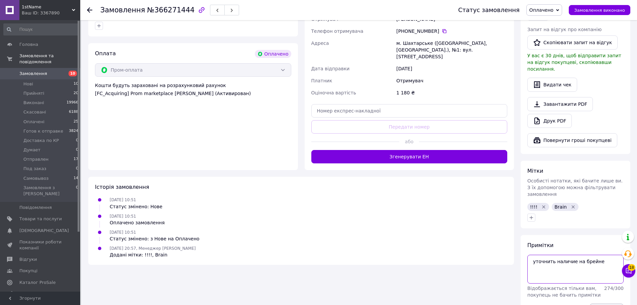
type textarea "уточнить наличие на брейне"
click at [603, 303] on button "Зберегти" at bounding box center [606, 309] width 34 height 13
click at [451, 249] on div "12.10.2025 20:57, Менеджер Олександр Додані мітки: !!!!, Brain" at bounding box center [301, 250] width 418 height 13
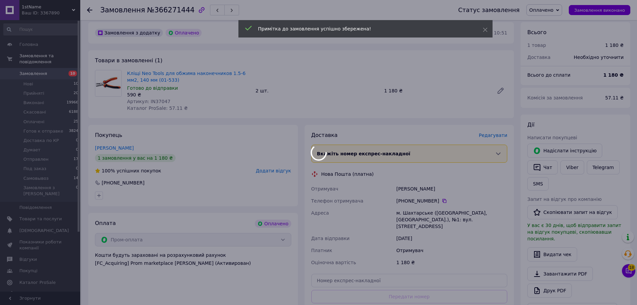
scroll to position [0, 0]
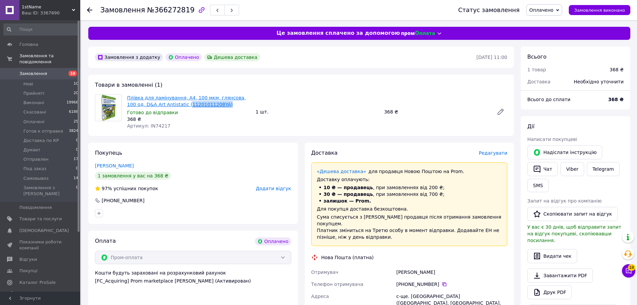
drag, startPoint x: 205, startPoint y: 104, endPoint x: 167, endPoint y: 105, distance: 37.5
click at [167, 105] on span "Плівка для ламінування, А4, 100 мкм, глянсова, 100 од, D&A Art Antistatic (1120…" at bounding box center [188, 100] width 123 height 13
copy link "11201011208YA)"
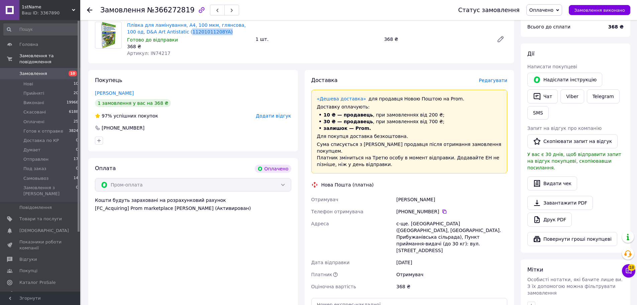
scroll to position [203, 0]
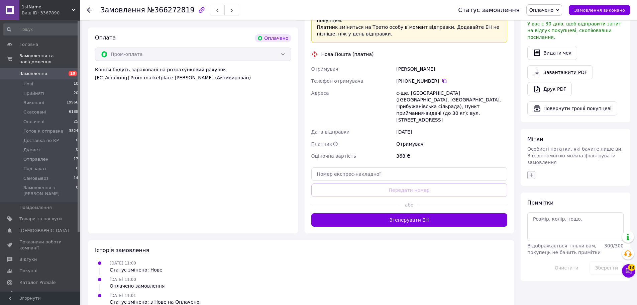
click at [535, 171] on button "button" at bounding box center [531, 175] width 8 height 8
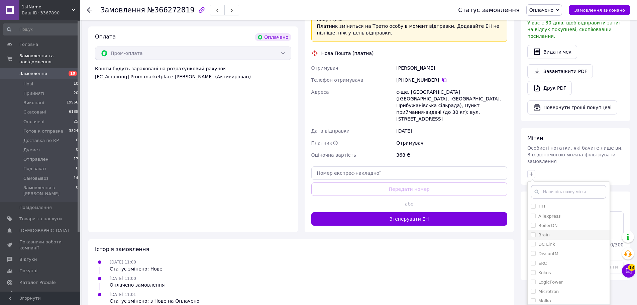
scroll to position [210, 0]
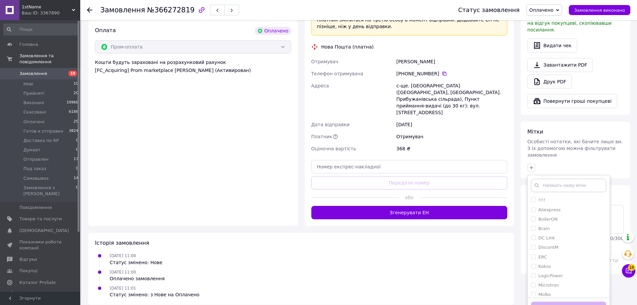
drag, startPoint x: 534, startPoint y: 272, endPoint x: 541, endPoint y: 284, distance: 14.2
click at [534, 282] on input "Microtron" at bounding box center [533, 284] width 4 height 4
checkbox input "true"
drag, startPoint x: 544, startPoint y: 291, endPoint x: 529, endPoint y: 290, distance: 14.7
click at [544, 301] on button "Додати мітку" at bounding box center [568, 307] width 75 height 13
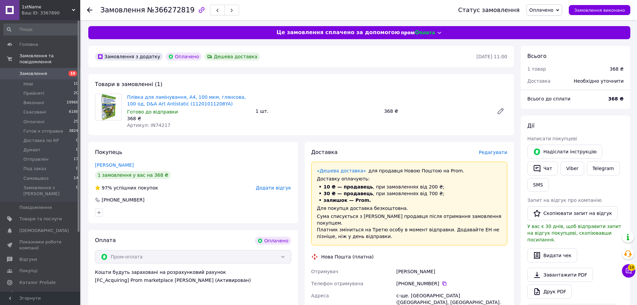
scroll to position [0, 0]
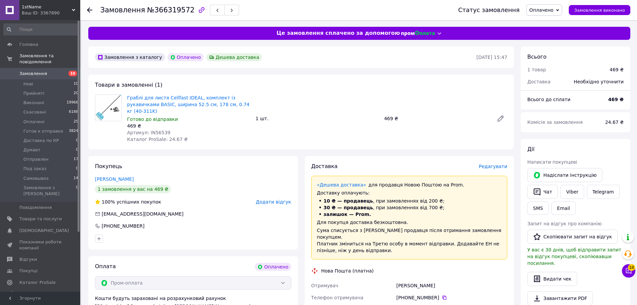
click at [330, 105] on div "Граблі для листя Cellfast IDEAL, комплект із рукавичками BASIC, ширина 52.5 см,…" at bounding box center [316, 118] width 385 height 51
drag, startPoint x: 232, startPoint y: 105, endPoint x: 211, endPoint y: 105, distance: 20.7
click at [211, 105] on span "Граблі для листя Cellfast IDEAL, комплект із рукавичками BASIC, ширина 52.5 см,…" at bounding box center [188, 104] width 123 height 20
copy link "40-311K)"
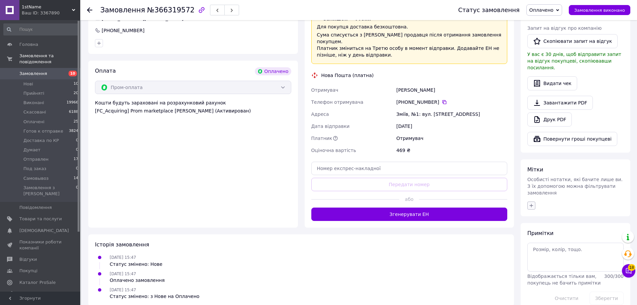
click at [533, 203] on icon "button" at bounding box center [530, 205] width 5 height 5
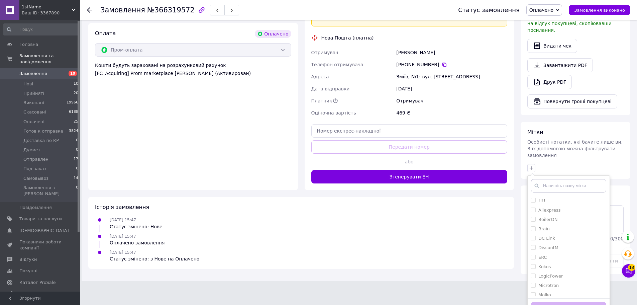
scroll to position [233, 0]
click at [532, 254] on input "ERC" at bounding box center [533, 256] width 4 height 4
checkbox input "true"
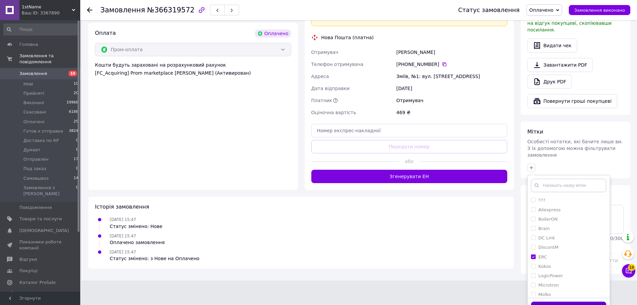
click at [541, 301] on button "Додати мітку" at bounding box center [568, 307] width 75 height 13
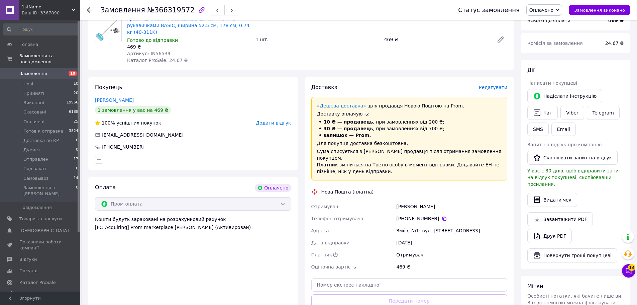
scroll to position [0, 0]
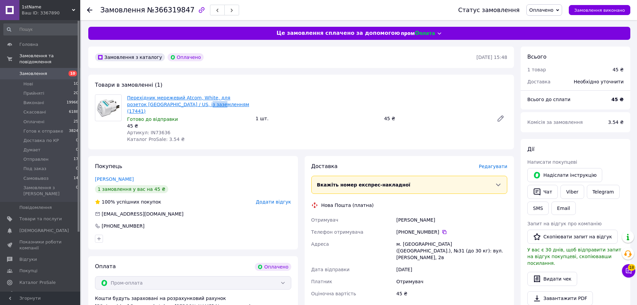
drag, startPoint x: 187, startPoint y: 105, endPoint x: 171, endPoint y: 105, distance: 15.7
click at [171, 105] on span "Перехідник мережевий Atcom, White, для розеток UK / US, із заземленням (17441)" at bounding box center [188, 104] width 123 height 20
copy link "17441)"
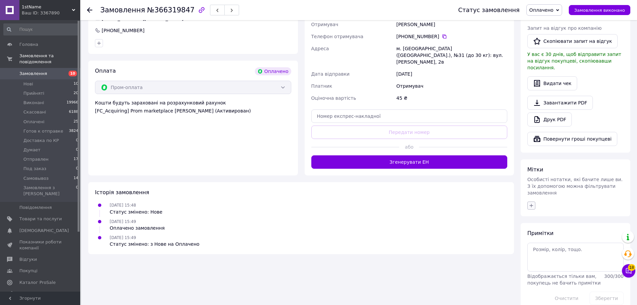
click at [531, 203] on icon "button" at bounding box center [530, 205] width 5 height 5
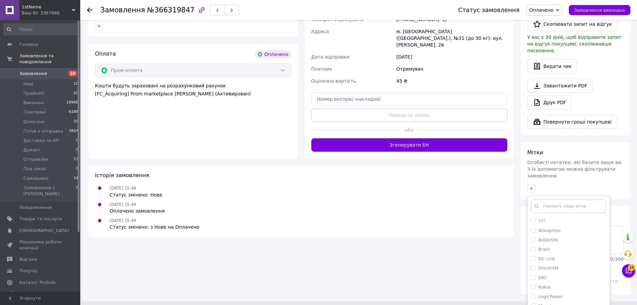
scroll to position [233, 0]
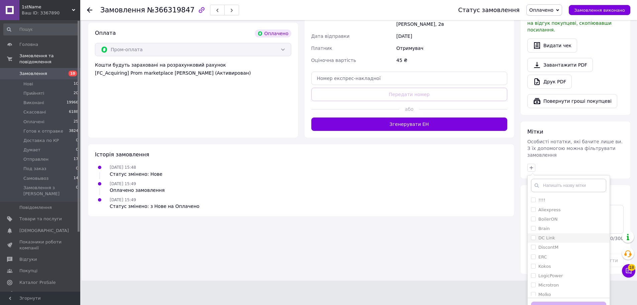
click at [534, 235] on input "DC Link" at bounding box center [533, 237] width 4 height 4
checkbox input "true"
click at [554, 301] on button "Додати мітку" at bounding box center [568, 307] width 75 height 13
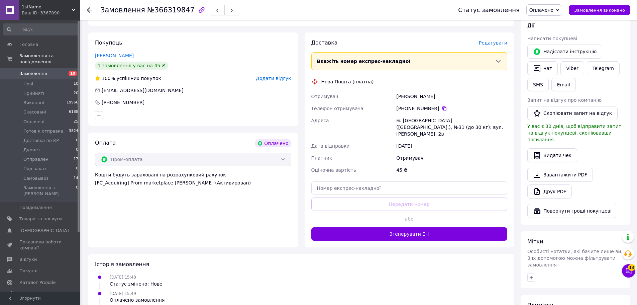
scroll to position [0, 0]
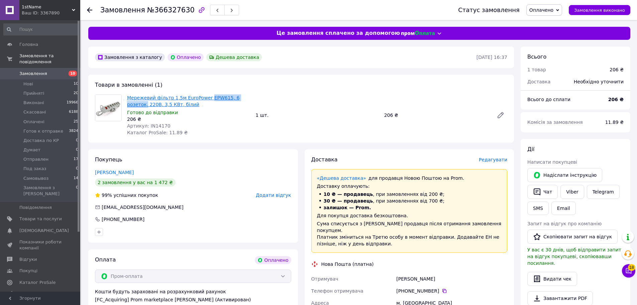
drag, startPoint x: 245, startPoint y: 97, endPoint x: 203, endPoint y: 96, distance: 41.8
click at [203, 96] on span "Мережевий фільтр 1,5м EuroPower EPW615, 6 розеток, 220В, 3,5 КВт, білий" at bounding box center [188, 100] width 123 height 13
copy link "EPW615, 6 розеток,"
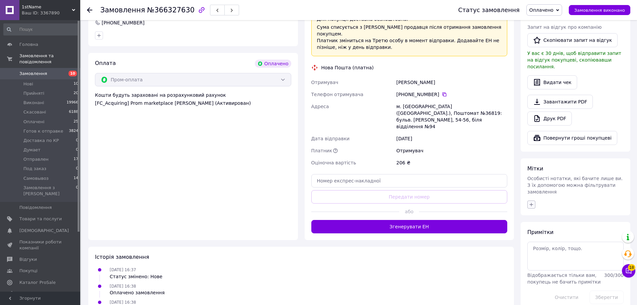
click at [530, 202] on icon "button" at bounding box center [530, 204] width 5 height 5
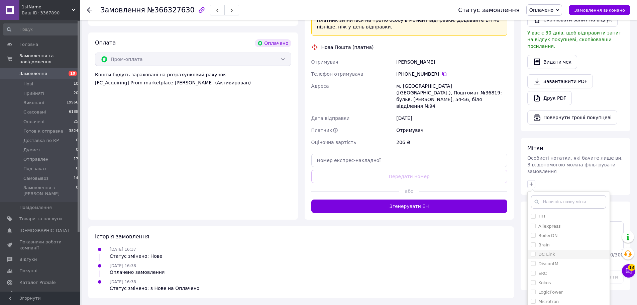
scroll to position [233, 0]
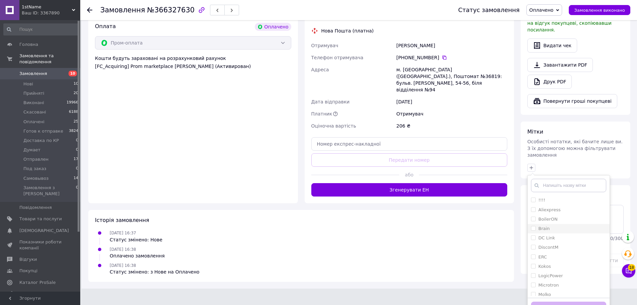
click at [532, 226] on input "Brain" at bounding box center [533, 228] width 4 height 4
checkbox input "true"
click at [550, 301] on button "Додати мітку" at bounding box center [568, 307] width 75 height 13
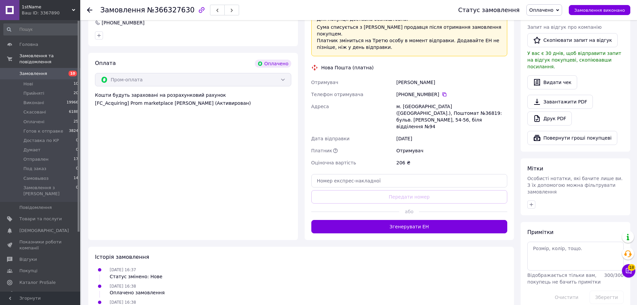
scroll to position [0, 0]
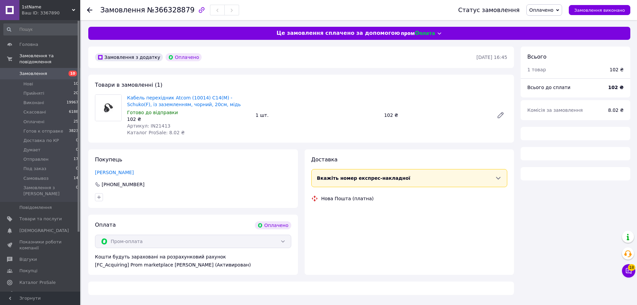
click at [162, 10] on span "№366328879" at bounding box center [170, 10] width 47 height 8
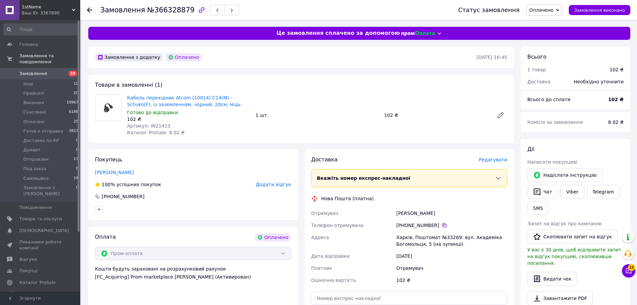
click at [162, 10] on span "№366328879" at bounding box center [170, 10] width 47 height 8
copy span "366328879"
click at [259, 129] on div "Кабель перехідник Atcom (10014) С14(M) - Schuko(F), із заземленням, чорний, 20с…" at bounding box center [316, 115] width 385 height 44
drag, startPoint x: 251, startPoint y: 99, endPoint x: 185, endPoint y: 97, distance: 65.5
click at [185, 97] on div "Кабель перехідник Atcom (10014) С14(M) - Schuko(F), із заземленням, чорний, 20с…" at bounding box center [188, 115] width 128 height 44
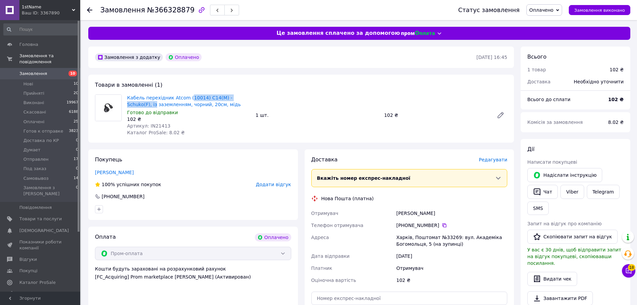
copy link "10014) С14(M) - Schuko(F), із"
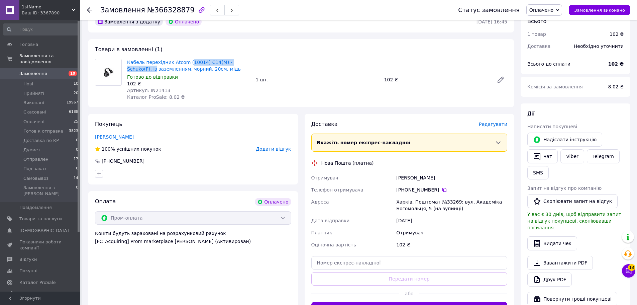
scroll to position [134, 0]
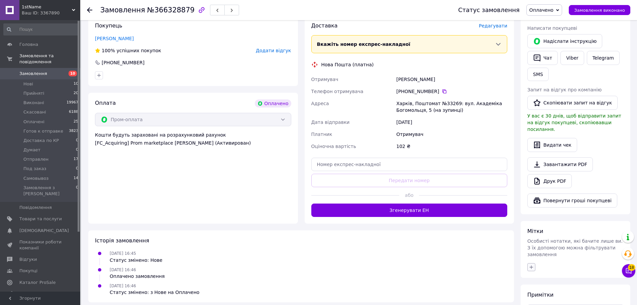
click at [532, 265] on icon "button" at bounding box center [531, 267] width 4 height 4
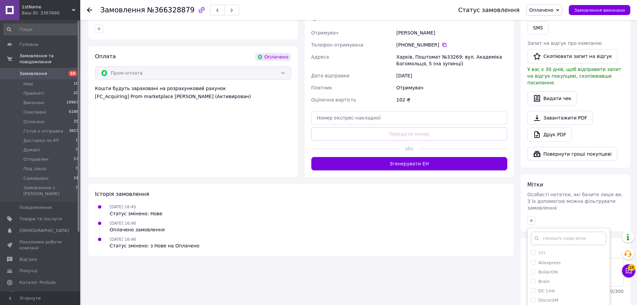
scroll to position [233, 0]
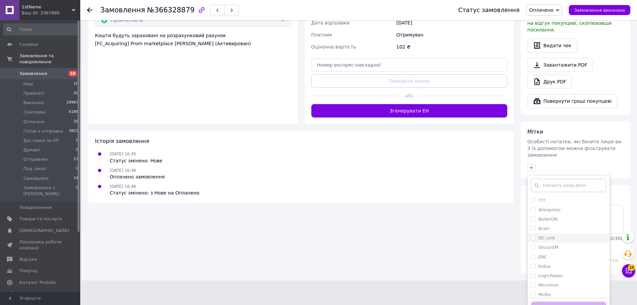
click at [531, 233] on li "DC Link" at bounding box center [568, 237] width 82 height 9
checkbox input "true"
click at [550, 301] on button "Додати мітку" at bounding box center [568, 307] width 75 height 13
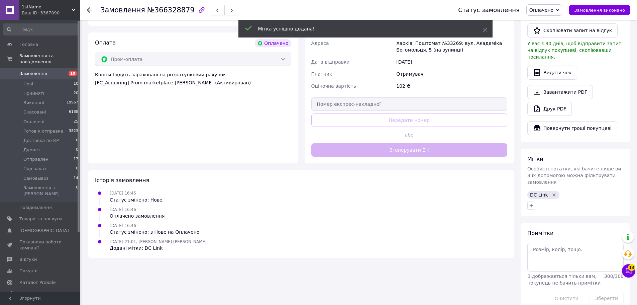
scroll to position [206, 0]
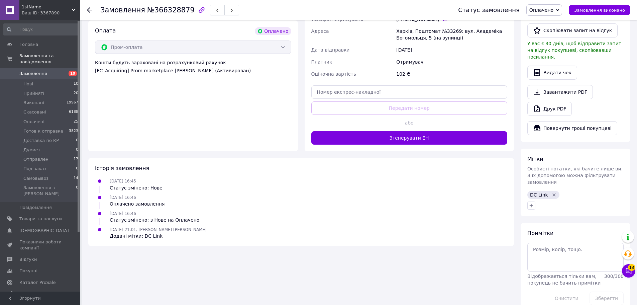
click at [274, 234] on div "12.10.2025 21:01, Менеджер Олександр Додані мітки: DC Link" at bounding box center [301, 232] width 418 height 13
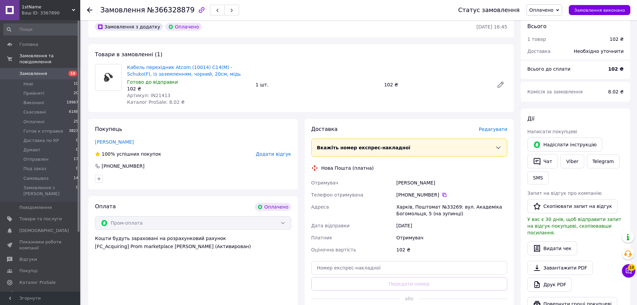
scroll to position [0, 0]
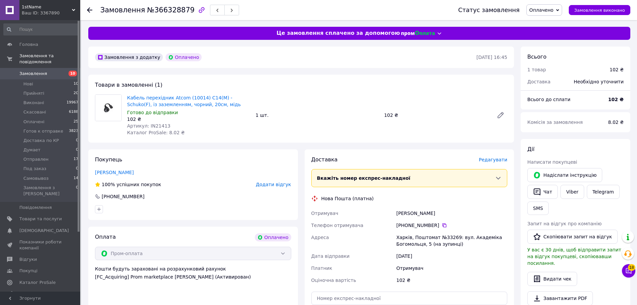
click at [323, 125] on div "Кабель перехідник Atcom (10014) С14(M) - Schuko(F), із заземленням, чорний, 20с…" at bounding box center [316, 115] width 385 height 44
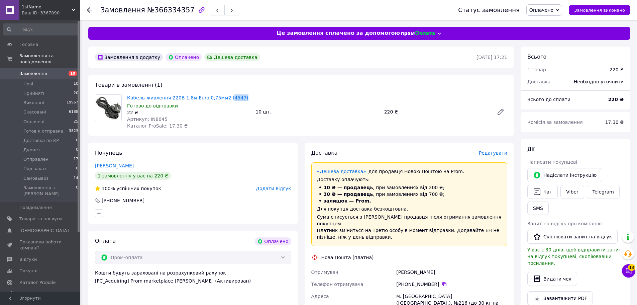
drag, startPoint x: 233, startPoint y: 97, endPoint x: 219, endPoint y: 99, distance: 14.2
click at [219, 99] on span "Кабель живлення 220В 1,8м Euro 0,75мм2 (4547)" at bounding box center [188, 97] width 123 height 7
copy link "4547)"
click at [323, 99] on div "Кабель живлення 220В 1,8м Euro 0,75мм2 (4547) Готово до відправки 22 ₴ Артикул:…" at bounding box center [316, 111] width 385 height 37
click at [364, 81] on div "Товари в замовленні (1) Кабель живлення 220В 1,8м Euro 0,75мм2 (4547) Готово до…" at bounding box center [301, 105] width 426 height 61
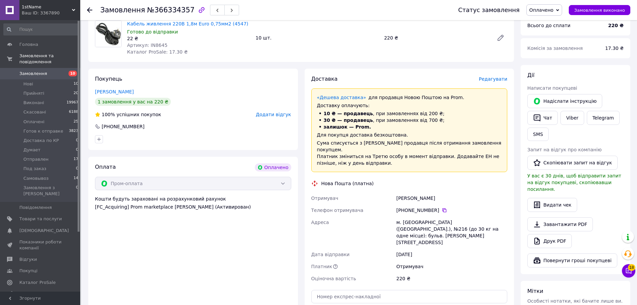
scroll to position [167, 0]
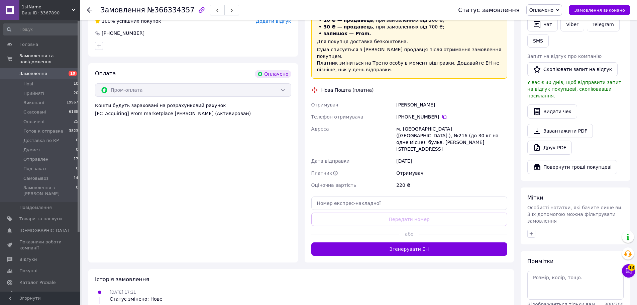
click at [533, 228] on div at bounding box center [575, 233] width 99 height 11
click at [532, 231] on icon "button" at bounding box center [530, 233] width 5 height 5
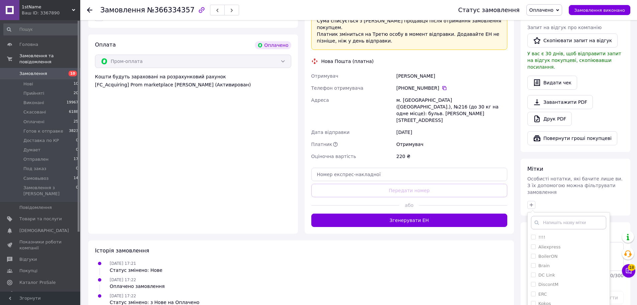
scroll to position [233, 0]
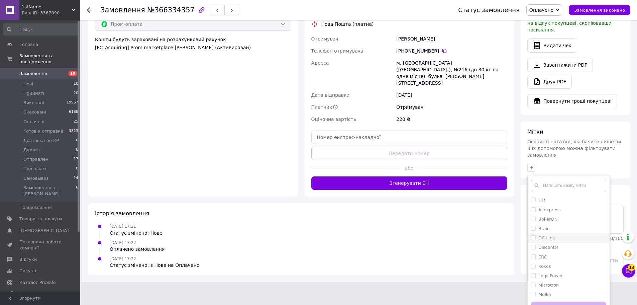
click at [534, 235] on input "DC Link" at bounding box center [533, 237] width 4 height 4
checkbox input "true"
drag, startPoint x: 547, startPoint y: 296, endPoint x: 535, endPoint y: 293, distance: 12.3
click at [547, 301] on button "Додати мітку" at bounding box center [568, 307] width 75 height 13
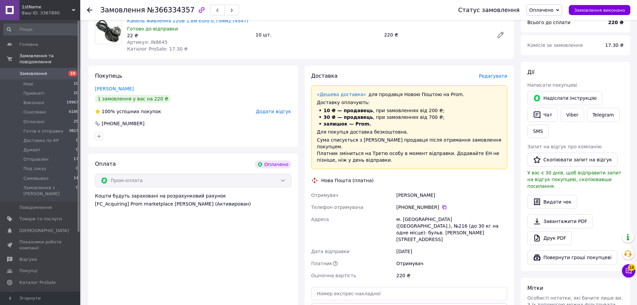
scroll to position [0, 0]
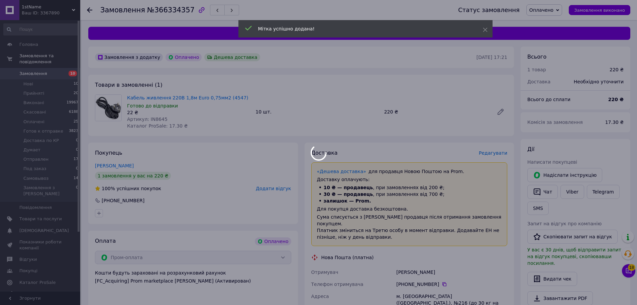
click at [347, 120] on div at bounding box center [318, 152] width 637 height 305
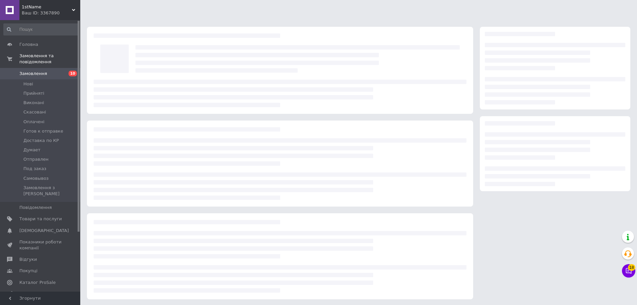
click at [338, 110] on div at bounding box center [280, 70] width 386 height 87
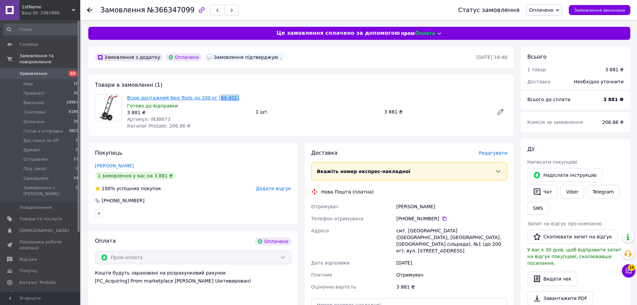
drag, startPoint x: 229, startPoint y: 95, endPoint x: 208, endPoint y: 97, distance: 20.5
click at [208, 97] on span "Візок вантажний Neo Tools до 200 кг (84-401)" at bounding box center [188, 97] width 123 height 7
copy link "84-401)"
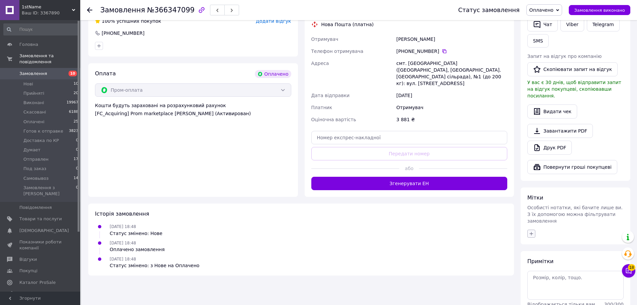
click at [532, 231] on icon "button" at bounding box center [530, 233] width 5 height 5
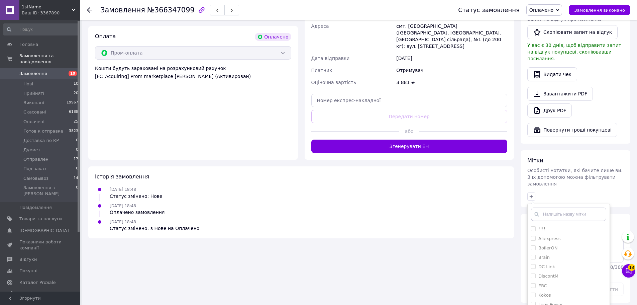
scroll to position [233, 0]
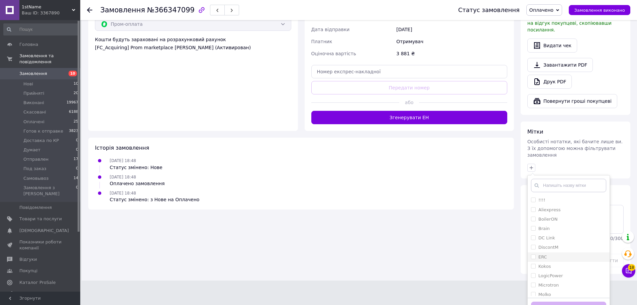
click at [533, 254] on span at bounding box center [533, 256] width 5 height 5
click at [533, 254] on input "ERC" at bounding box center [533, 256] width 4 height 4
click at [534, 254] on input "ERC" at bounding box center [533, 256] width 4 height 4
checkbox input "true"
click at [552, 301] on button "Додати мітку" at bounding box center [568, 307] width 75 height 13
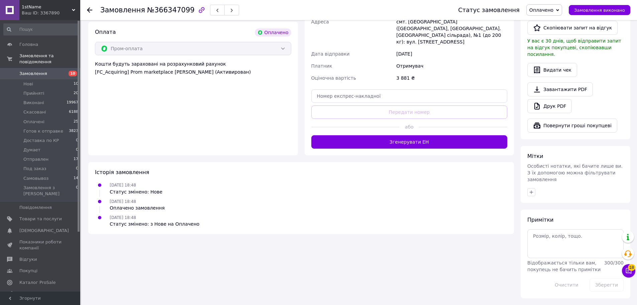
scroll to position [195, 0]
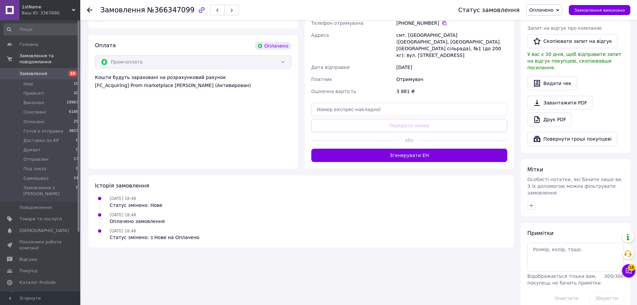
click at [430, 237] on div "Історія замовлення 12.10.2025 18:48 Статус змінено: Нове 12.10.2025 18:48 Оплач…" at bounding box center [301, 211] width 426 height 72
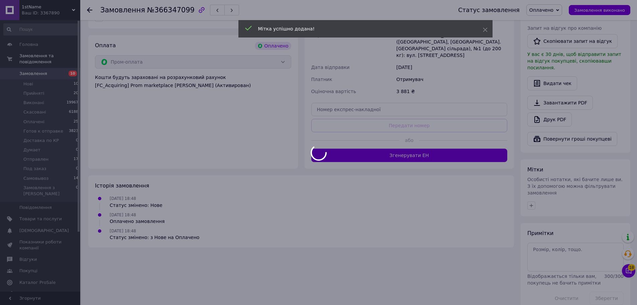
scroll to position [0, 0]
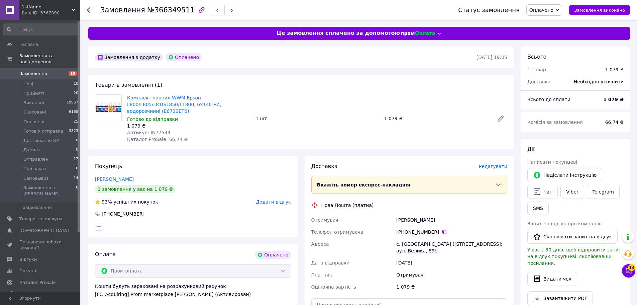
click at [349, 123] on div "Комплект чорнил WWM Epson L800/L805/L810/L850/L1800, 6x140 мл, водорозчинні (E6…" at bounding box center [316, 118] width 385 height 51
drag, startPoint x: 152, startPoint y: 112, endPoint x: 128, endPoint y: 112, distance: 24.4
click at [128, 112] on span "Комплект чорнил WWM Epson L800/L805/L810/L850/L1800, 6x140 мл, водорозчинні (E6…" at bounding box center [188, 104] width 123 height 20
copy link "E673SET6)"
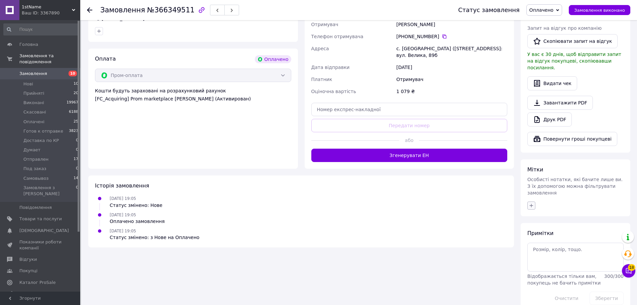
click at [532, 203] on icon "button" at bounding box center [530, 205] width 5 height 5
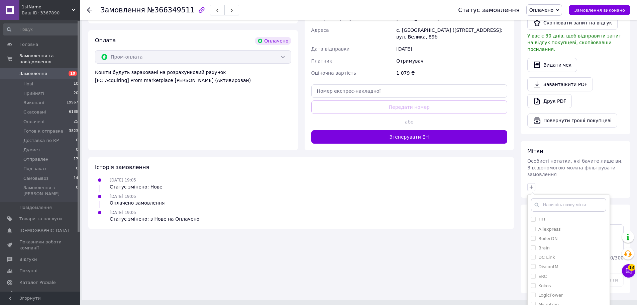
scroll to position [233, 0]
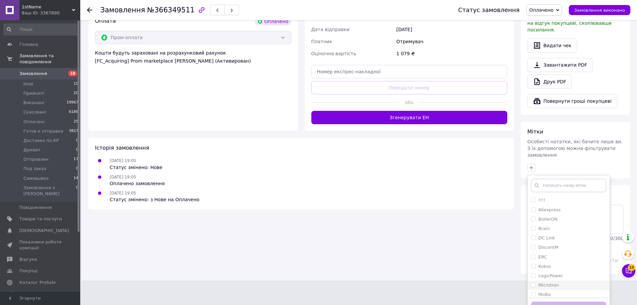
click at [530, 280] on li "Microtron" at bounding box center [568, 284] width 82 height 9
checkbox input "true"
click at [551, 301] on button "Додати мітку" at bounding box center [568, 307] width 75 height 13
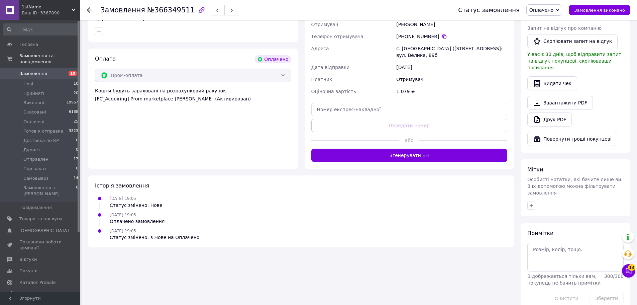
drag, startPoint x: 426, startPoint y: 249, endPoint x: 363, endPoint y: 232, distance: 64.5
click at [425, 249] on div "Замовлення з додатку Оплачено 12.10.2025 • 19:05 Товари в замовленні (1) Компле…" at bounding box center [301, 81] width 432 height 460
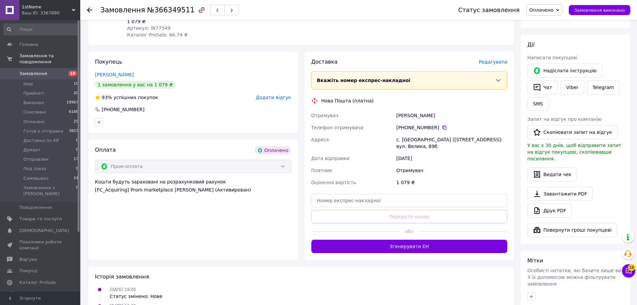
scroll to position [0, 0]
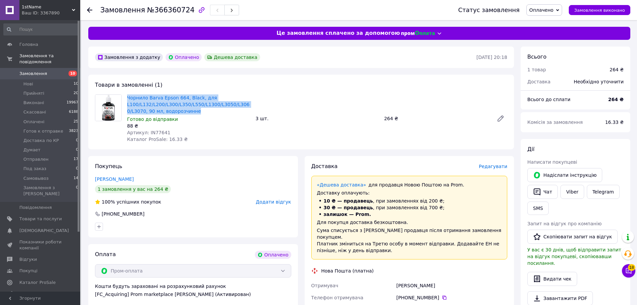
drag, startPoint x: 126, startPoint y: 94, endPoint x: 184, endPoint y: 110, distance: 59.8
click at [184, 110] on div "Чорнило Barva Epson 664, Black, для L100/L132/L200/L300/L350/L550/L1300/L3050/L…" at bounding box center [188, 118] width 128 height 51
click at [202, 122] on div "88 ₴" at bounding box center [188, 125] width 123 height 7
drag, startPoint x: 125, startPoint y: 97, endPoint x: 182, endPoint y: 97, distance: 56.5
click at [182, 97] on div "Чорнило Barva Epson 664, Black, для L100/L132/L200/L300/L350/L550/L1300/L3050/L…" at bounding box center [188, 118] width 128 height 51
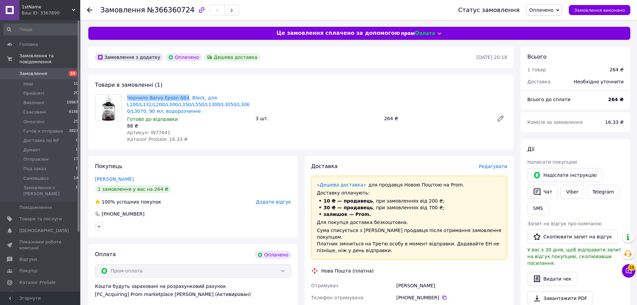
copy link "[PERSON_NAME] Epson 664"
drag, startPoint x: 208, startPoint y: 123, endPoint x: 140, endPoint y: 109, distance: 69.6
click at [208, 123] on div "88 ₴" at bounding box center [188, 125] width 123 height 7
drag, startPoint x: 126, startPoint y: 96, endPoint x: 183, endPoint y: 109, distance: 58.8
click at [183, 109] on div "Чорнило Barva Epson 664, Black, для L100/L132/L200/L300/L350/L550/L1300/L3050/L…" at bounding box center [188, 118] width 128 height 51
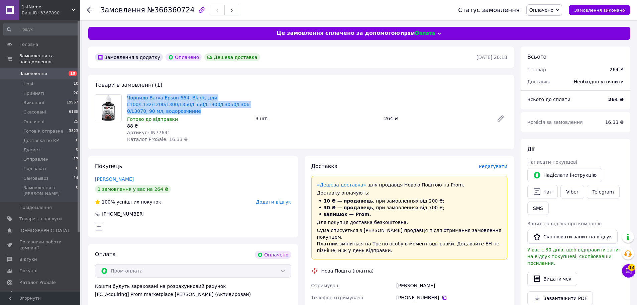
copy link "Чорнило Barva Epson 664, Black, для L100/L132/L200/L300/L350/L550/L1300/L3050/L…"
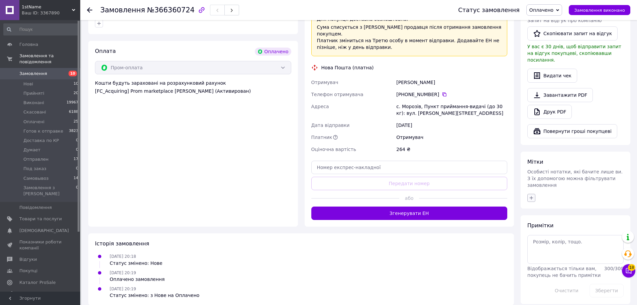
drag, startPoint x: 532, startPoint y: 180, endPoint x: 497, endPoint y: 172, distance: 35.9
click at [532, 194] on button "button" at bounding box center [531, 198] width 8 height 8
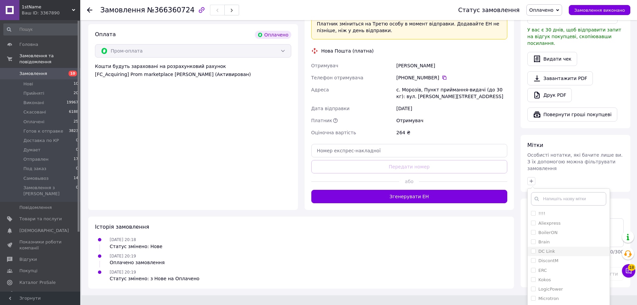
scroll to position [233, 0]
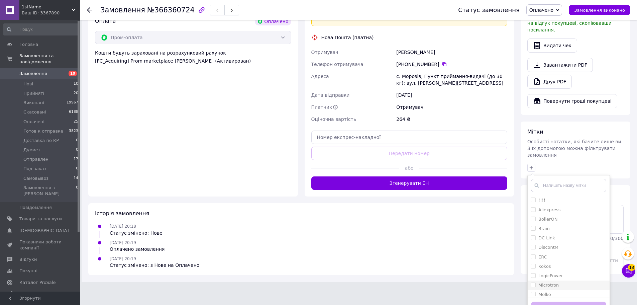
click at [533, 282] on input "Microtron" at bounding box center [533, 284] width 4 height 4
checkbox input "true"
click at [547, 301] on button "Додати мітку" at bounding box center [568, 307] width 75 height 13
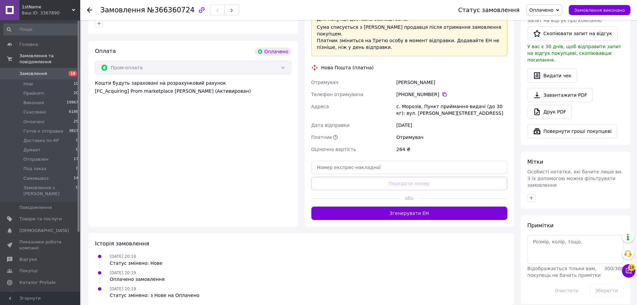
scroll to position [36, 0]
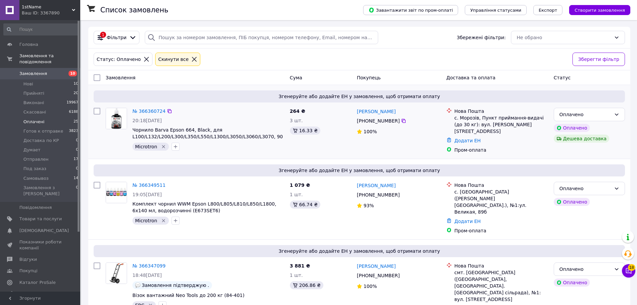
click at [224, 89] on div "Згенеруйте або додайте ЕН у замовлення, щоб отримати оплату № 366360724 20:18, …" at bounding box center [359, 122] width 542 height 74
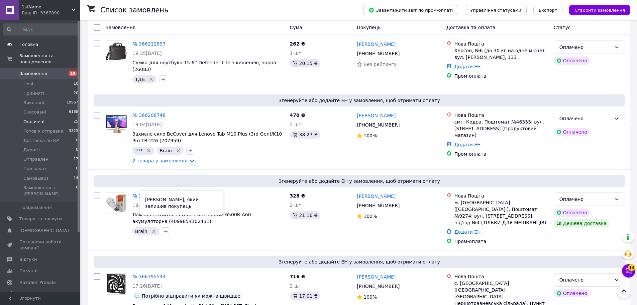
scroll to position [1302, 0]
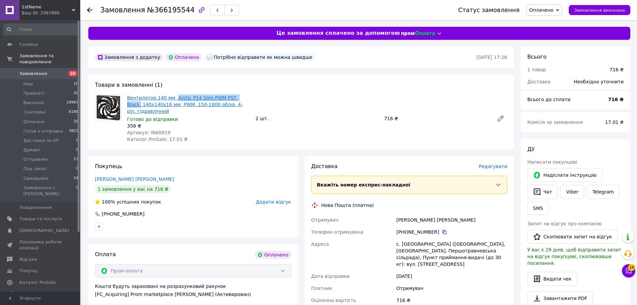
drag, startPoint x: 238, startPoint y: 97, endPoint x: 171, endPoint y: 98, distance: 67.2
click at [171, 98] on span "Вентилятор 140 мм, Arctic P14 Slim PWM PST, Black, 140х140х16 мм, PWM, 150-1800…" at bounding box center [188, 104] width 123 height 20
copy link "Arctic P14 Slim PWM PST, Black,"
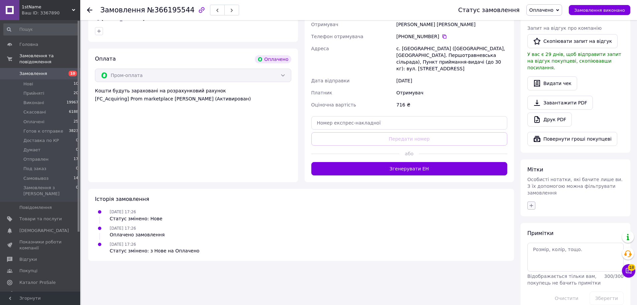
click at [531, 203] on icon "button" at bounding box center [530, 205] width 5 height 5
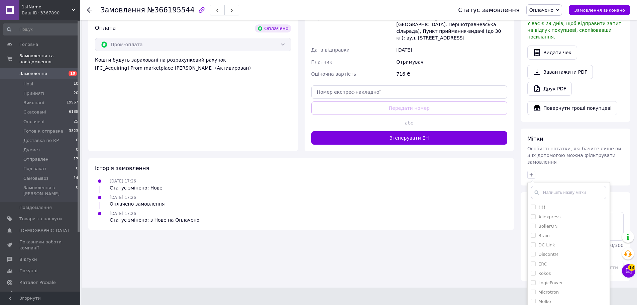
scroll to position [233, 0]
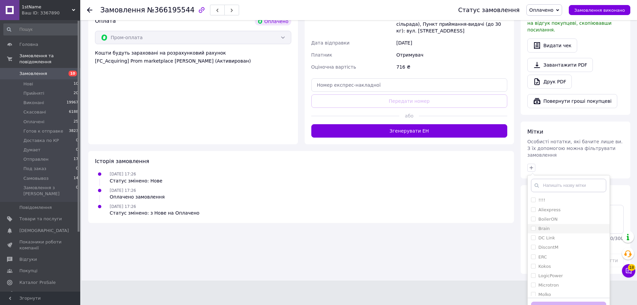
click at [533, 226] on input "Brain" at bounding box center [533, 228] width 4 height 4
checkbox input "true"
click at [555, 301] on button "Додати мітку" at bounding box center [568, 307] width 75 height 13
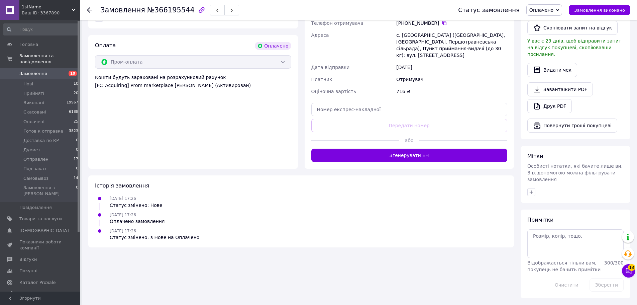
scroll to position [195, 0]
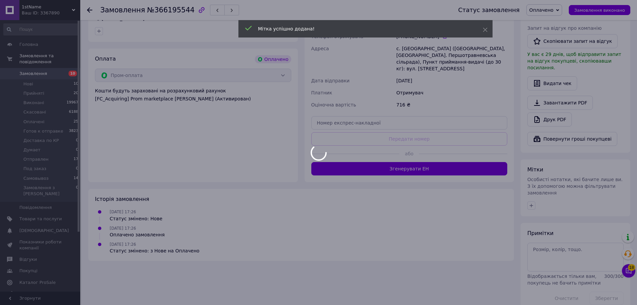
click at [265, 171] on div at bounding box center [318, 152] width 637 height 305
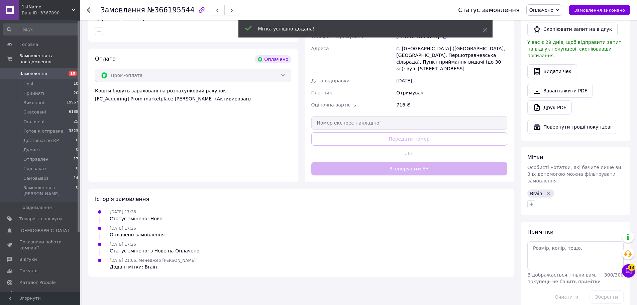
scroll to position [0, 0]
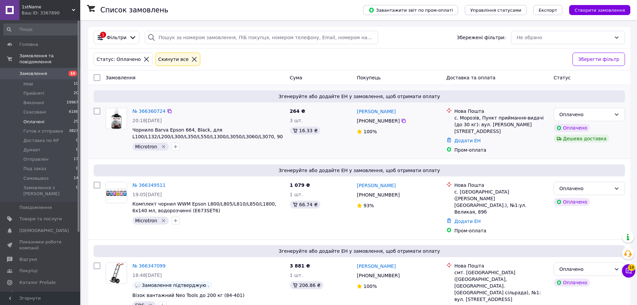
click at [235, 77] on div "Замовлення" at bounding box center [195, 78] width 184 height 12
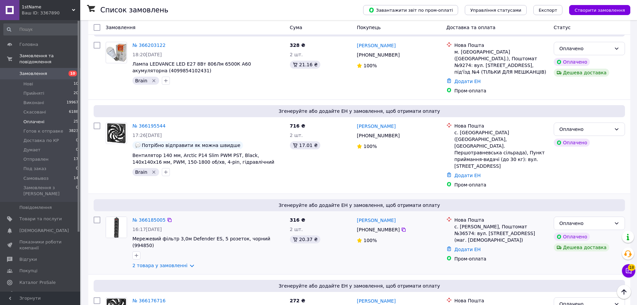
scroll to position [1471, 0]
click at [181, 262] on link "2 товара у замовленні" at bounding box center [159, 264] width 55 height 5
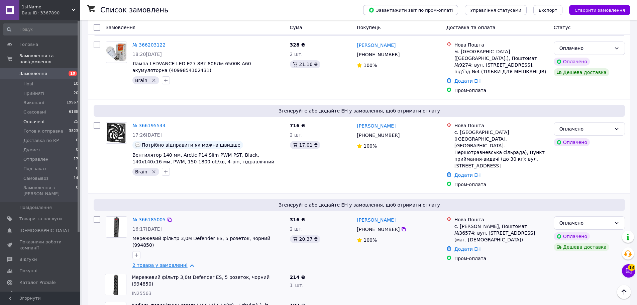
click at [181, 262] on link "2 товара у замовленні" at bounding box center [159, 264] width 55 height 5
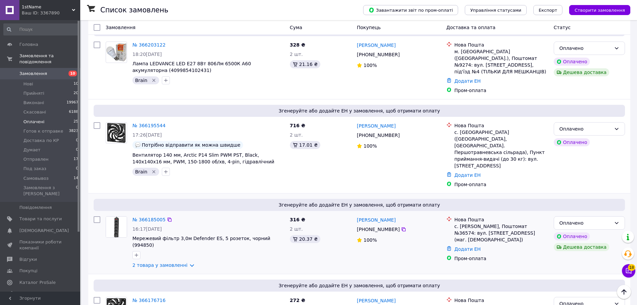
click at [229, 201] on span "Згенеруйте або додайте ЕН у замовлення, щоб отримати оплату" at bounding box center [359, 204] width 526 height 7
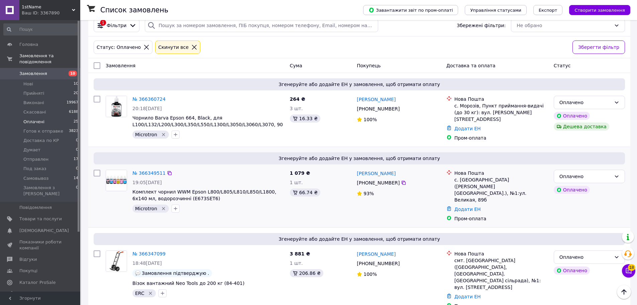
scroll to position [0, 0]
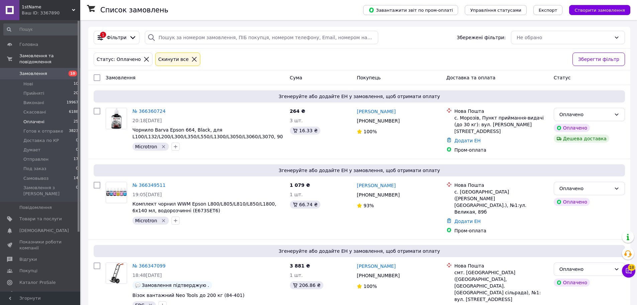
click at [228, 69] on div "Статус: Оплачено Cкинути все Зберегти фільтр" at bounding box center [359, 59] width 542 height 22
click at [66, 79] on li "Нові 10" at bounding box center [41, 83] width 82 height 9
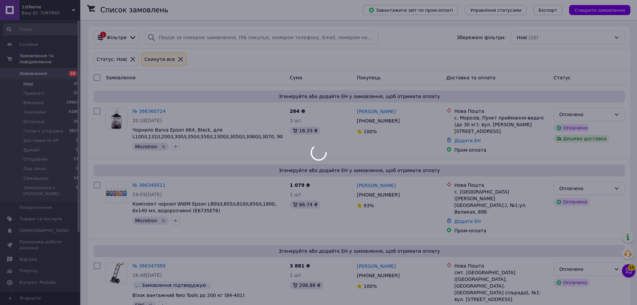
click at [207, 72] on div at bounding box center [318, 152] width 637 height 305
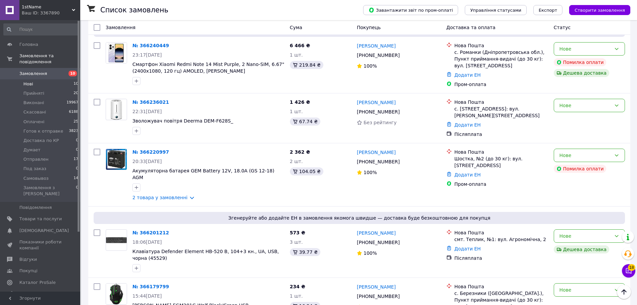
scroll to position [381, 0]
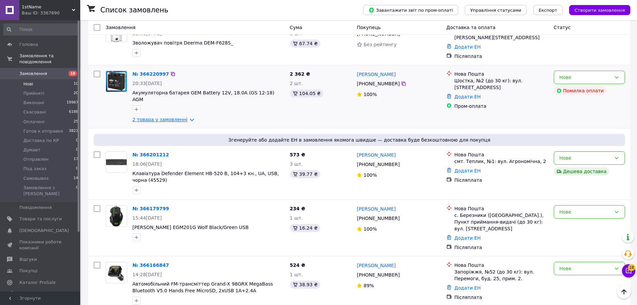
click at [175, 117] on link "2 товара у замовленні" at bounding box center [159, 119] width 55 height 5
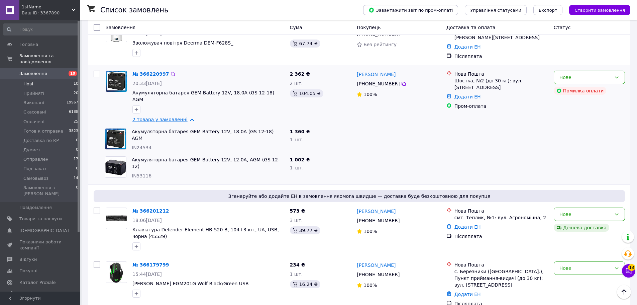
click at [175, 117] on link "2 товара у замовленні" at bounding box center [159, 119] width 55 height 5
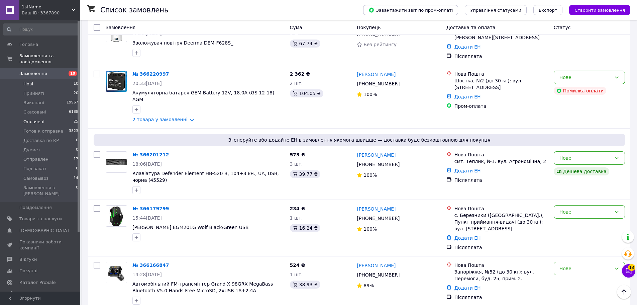
click at [60, 117] on li "Оплачені 25" at bounding box center [41, 121] width 82 height 9
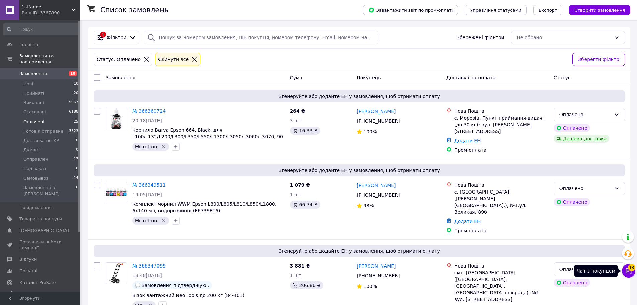
click at [629, 270] on button "Чат з покупцем 18" at bounding box center [628, 270] width 13 height 13
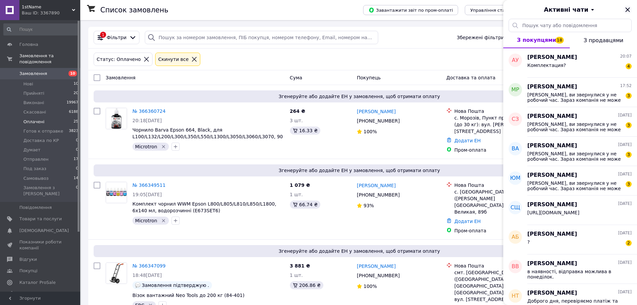
click at [630, 10] on icon "Закрити" at bounding box center [627, 10] width 8 height 8
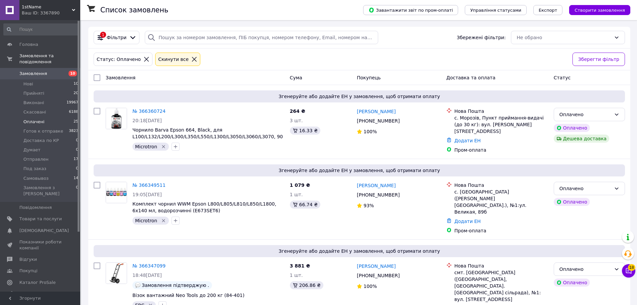
click at [55, 71] on span "Замовлення" at bounding box center [40, 74] width 42 height 6
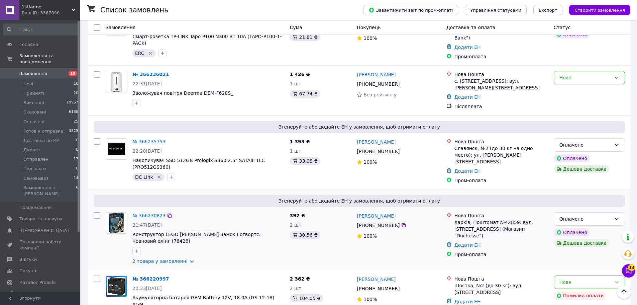
scroll to position [1337, 0]
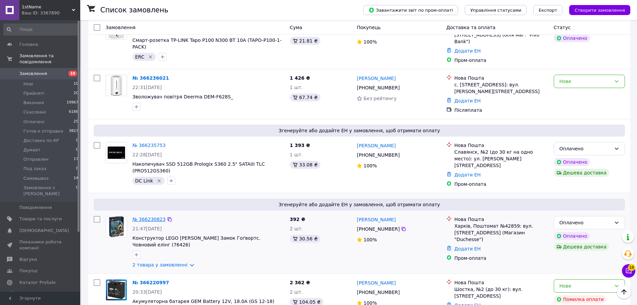
click at [155, 216] on link "№ 366230823" at bounding box center [148, 218] width 33 height 5
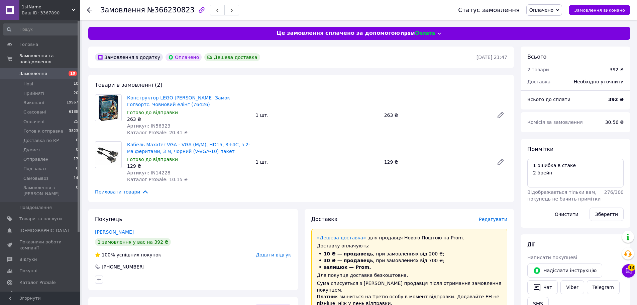
click at [284, 53] on div "Замовлення з додатку Оплачено Дешева доставка" at bounding box center [285, 57] width 383 height 11
click at [437, 33] on icon at bounding box center [439, 33] width 5 height 5
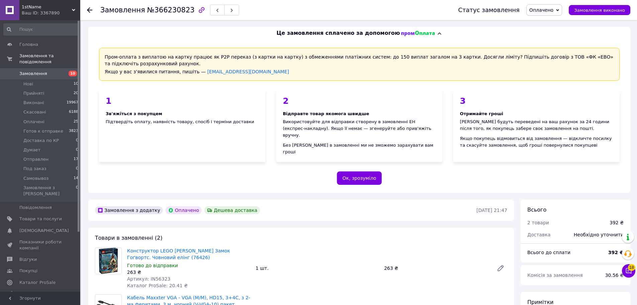
click at [437, 32] on icon at bounding box center [439, 33] width 5 height 5
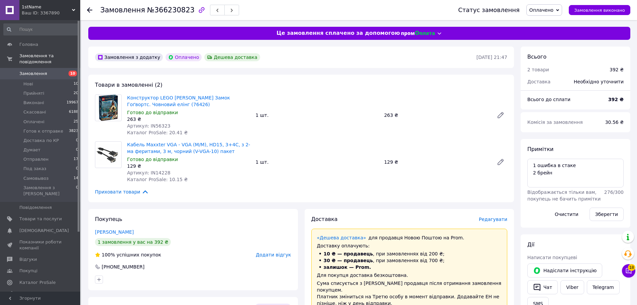
click at [433, 58] on div "Замовлення з додатку Оплачено Дешева доставка" at bounding box center [285, 57] width 383 height 11
drag, startPoint x: 336, startPoint y: 85, endPoint x: 309, endPoint y: 0, distance: 89.4
click at [333, 80] on div "Товари в замовленні (2) Конструктор LEGO Harry Potter Замок Гоґвортс. Човновий …" at bounding box center [301, 138] width 426 height 127
click at [343, 59] on div "Замовлення з додатку Оплачено Дешева доставка" at bounding box center [285, 57] width 383 height 11
click at [437, 33] on icon at bounding box center [439, 33] width 5 height 5
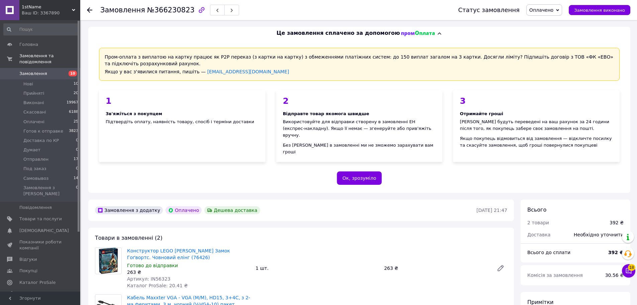
click at [438, 33] on icon at bounding box center [440, 33] width 4 height 2
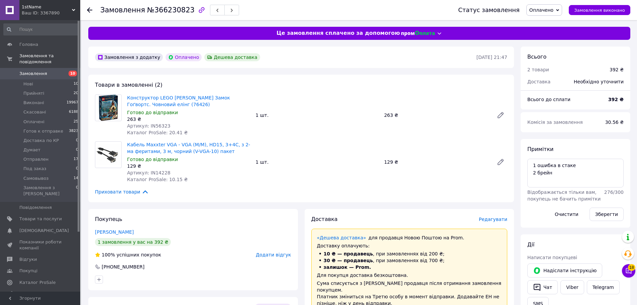
drag, startPoint x: 404, startPoint y: 73, endPoint x: 376, endPoint y: 71, distance: 28.5
click at [58, 71] on span "Замовлення" at bounding box center [40, 74] width 42 height 6
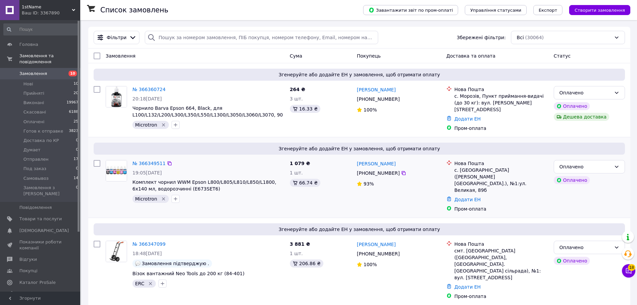
drag, startPoint x: 177, startPoint y: 64, endPoint x: 205, endPoint y: 173, distance: 113.1
click at [178, 64] on div "Згенеруйте або додайте ЕН у замовлення, щоб отримати оплату № 366360724 20:18, …" at bounding box center [359, 100] width 542 height 74
click at [216, 81] on div "Згенеруйте або додайте ЕН у замовлення, щоб отримати оплату № 366360724 20:18, …" at bounding box center [359, 100] width 542 height 74
click at [60, 71] on span "Замовлення" at bounding box center [40, 74] width 42 height 6
click at [263, 55] on div "Замовлення" at bounding box center [195, 56] width 184 height 12
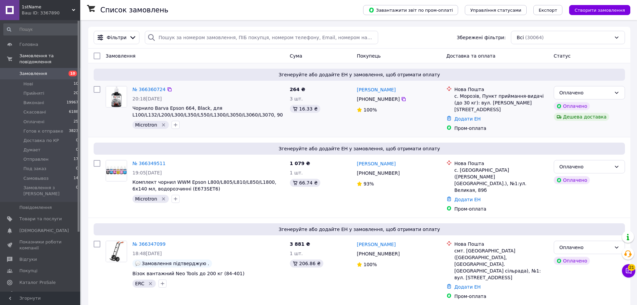
drag, startPoint x: 69, startPoint y: 77, endPoint x: 358, endPoint y: 145, distance: 296.6
click at [69, 79] on li "Нові 10" at bounding box center [41, 83] width 82 height 9
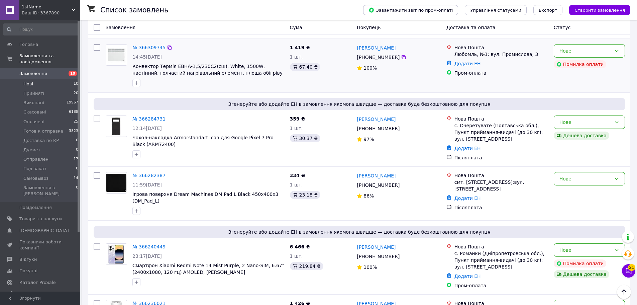
scroll to position [96, 0]
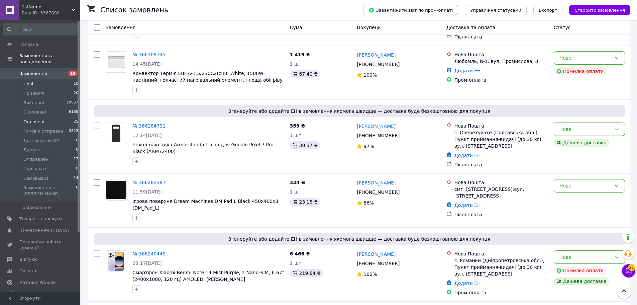
click at [52, 117] on li "Оплачені 25" at bounding box center [41, 121] width 82 height 9
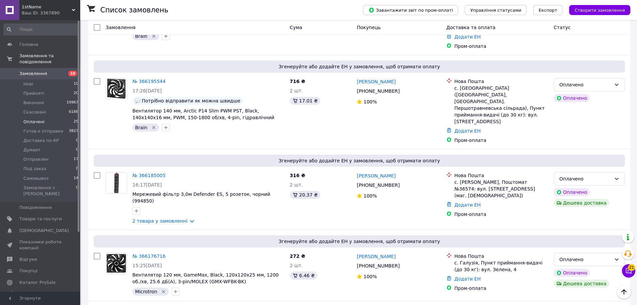
scroll to position [1636, 0]
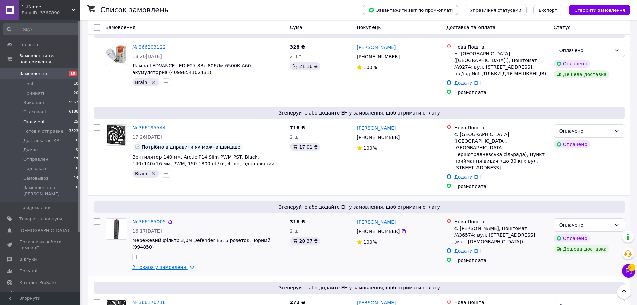
click at [157, 264] on link "2 товара у замовленні" at bounding box center [159, 266] width 55 height 5
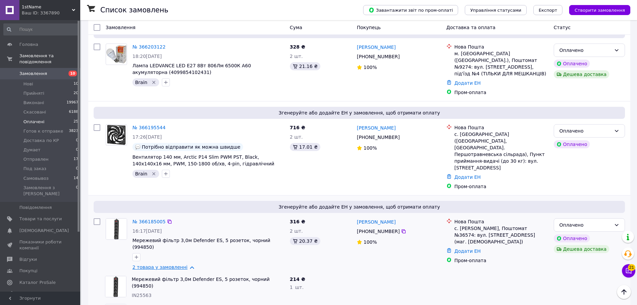
click at [156, 264] on link "2 товара у замовленні" at bounding box center [159, 266] width 55 height 5
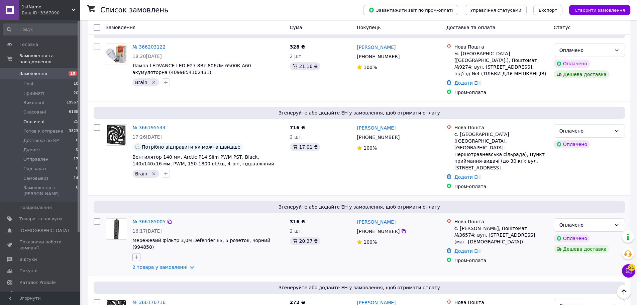
click at [138, 254] on icon "button" at bounding box center [136, 256] width 5 height 5
click at [230, 284] on span "Згенеруйте або додайте ЕН у замовлення, щоб отримати оплату" at bounding box center [359, 287] width 526 height 7
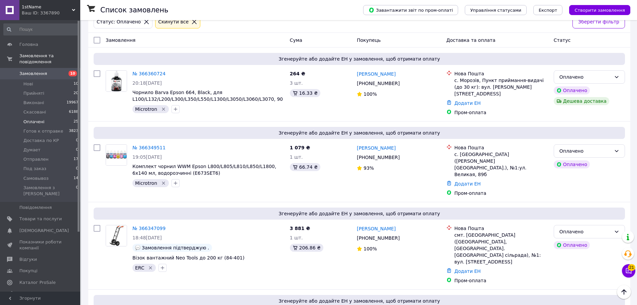
scroll to position [0, 0]
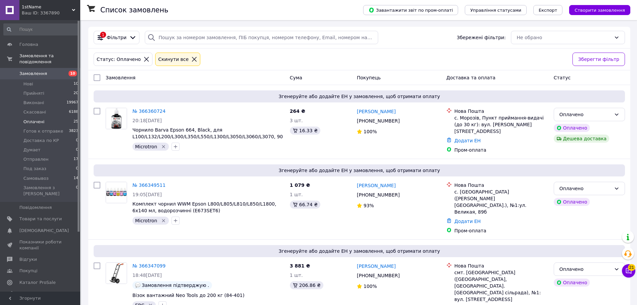
click at [238, 67] on div "Статус: Оплачено Cкинути все" at bounding box center [330, 59] width 476 height 16
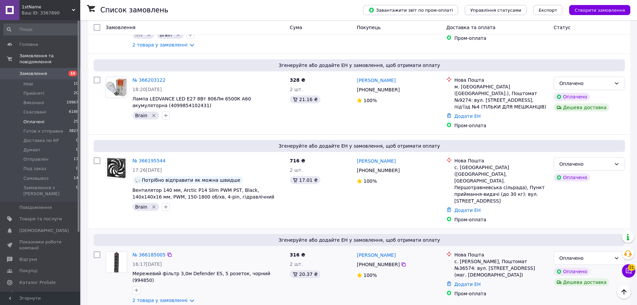
scroll to position [1435, 0]
click at [156, 298] on link "2 товара у замовленні" at bounding box center [159, 300] width 55 height 5
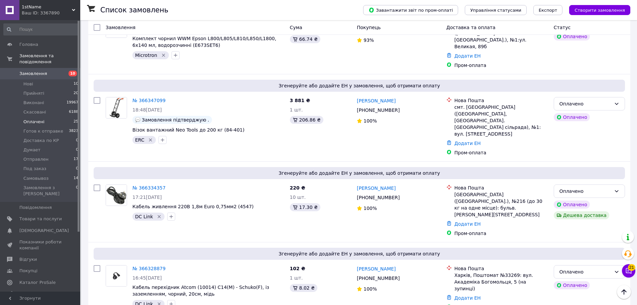
scroll to position [0, 0]
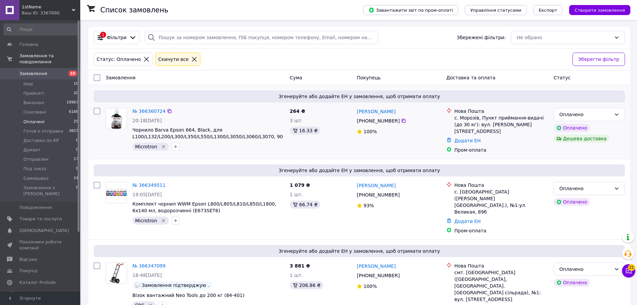
click at [207, 98] on span "Згенеруйте або додайте ЕН у замовлення, щоб отримати оплату" at bounding box center [359, 96] width 526 height 7
click at [64, 71] on span "10" at bounding box center [71, 74] width 18 height 6
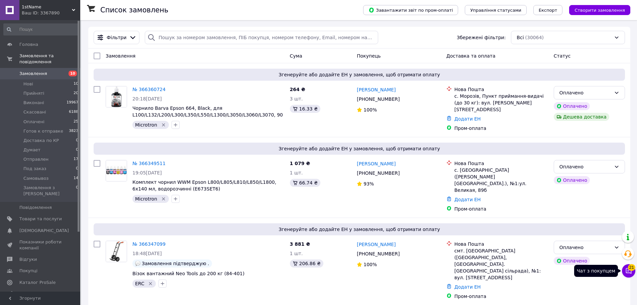
click at [625, 272] on button "Чат з покупцем 21" at bounding box center [628, 270] width 13 height 13
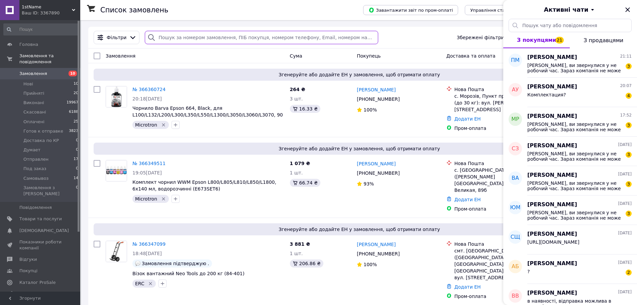
click at [268, 39] on input "search" at bounding box center [261, 37] width 233 height 13
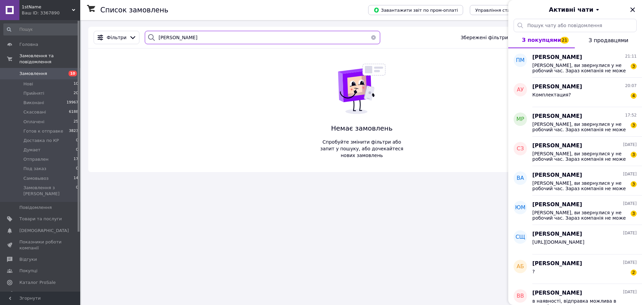
type input "могилевский"
click at [369, 38] on button "button" at bounding box center [373, 37] width 13 height 13
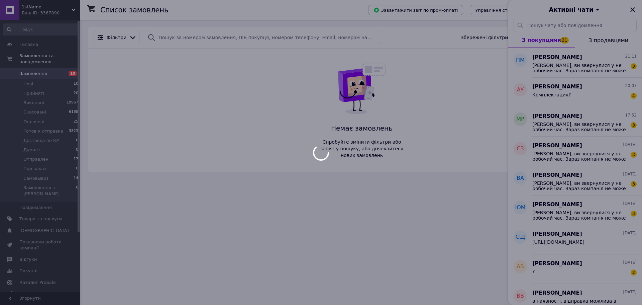
click at [634, 8] on div at bounding box center [321, 152] width 642 height 305
click at [631, 9] on div at bounding box center [321, 152] width 642 height 305
click at [438, 142] on div at bounding box center [321, 152] width 642 height 305
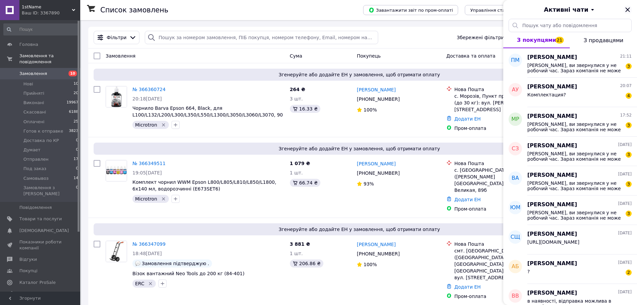
click at [627, 7] on icon "Закрити" at bounding box center [627, 10] width 8 height 8
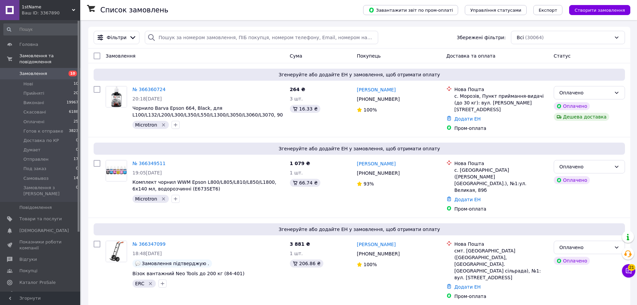
click at [216, 61] on div "Замовлення" at bounding box center [195, 56] width 184 height 12
click at [62, 71] on span "Замовлення" at bounding box center [40, 74] width 42 height 6
click at [257, 54] on div "Замовлення" at bounding box center [195, 56] width 184 height 12
click at [246, 58] on div "Замовлення" at bounding box center [195, 56] width 184 height 12
drag, startPoint x: 62, startPoint y: 78, endPoint x: 139, endPoint y: 77, distance: 76.9
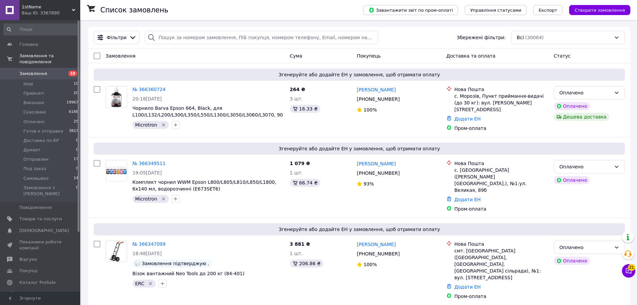
click at [62, 79] on li "Нові 10" at bounding box center [41, 83] width 82 height 9
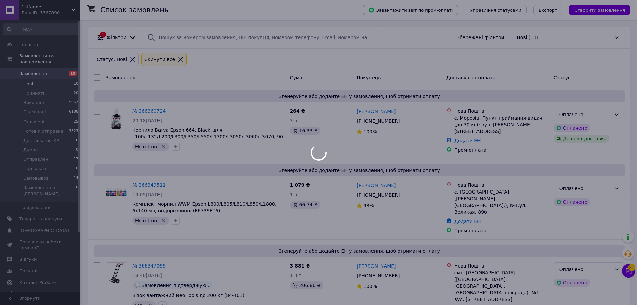
click at [198, 73] on div at bounding box center [318, 152] width 637 height 305
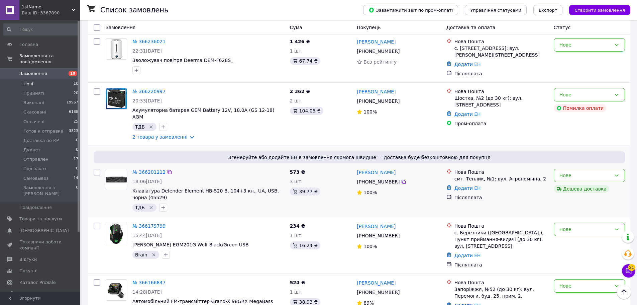
scroll to position [381, 0]
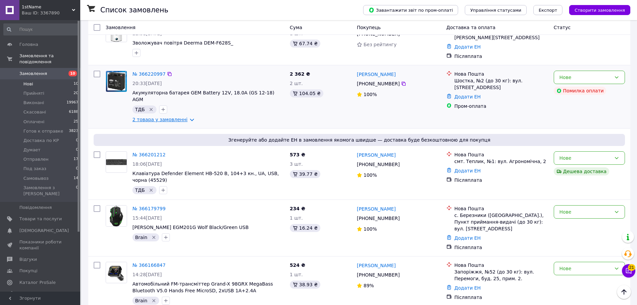
click at [178, 117] on link "2 товара у замовленні" at bounding box center [159, 119] width 55 height 5
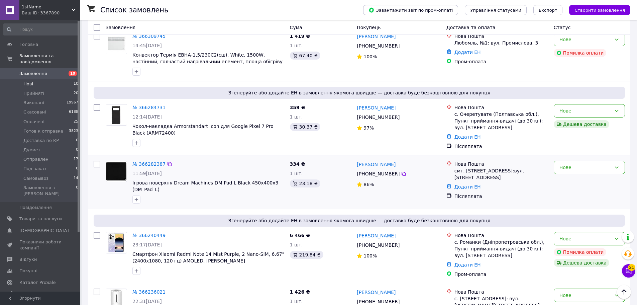
scroll to position [0, 0]
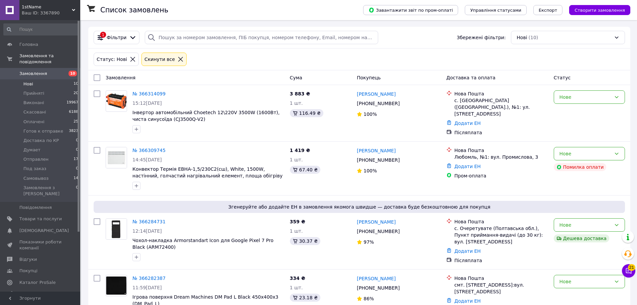
click at [60, 71] on span "Замовлення" at bounding box center [40, 74] width 42 height 6
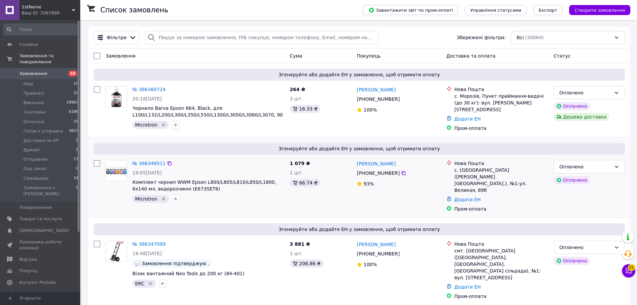
click at [316, 145] on span "Згенеруйте або додайте ЕН у замовлення, щоб отримати оплату" at bounding box center [359, 148] width 526 height 7
click at [268, 148] on span "Згенеруйте або додайте ЕН у замовлення, щоб отримати оплату" at bounding box center [359, 148] width 526 height 7
click at [269, 148] on span "Згенеруйте або додайте ЕН у замовлення, щоб отримати оплату" at bounding box center [359, 148] width 526 height 7
click at [264, 145] on span "Згенеруйте або додайте ЕН у замовлення, щоб отримати оплату" at bounding box center [359, 148] width 526 height 7
click at [246, 56] on div "Замовлення" at bounding box center [195, 56] width 184 height 12
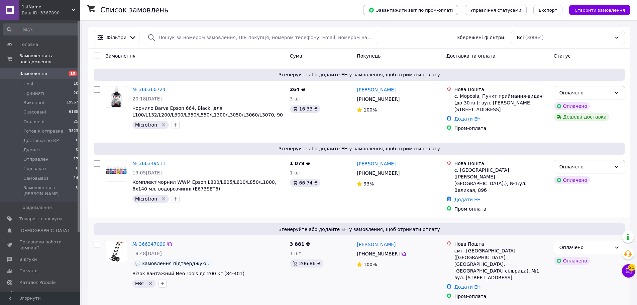
click at [53, 71] on span "Замовлення" at bounding box center [40, 74] width 42 height 6
click at [53, 216] on span "Товари та послуги" at bounding box center [40, 219] width 42 height 6
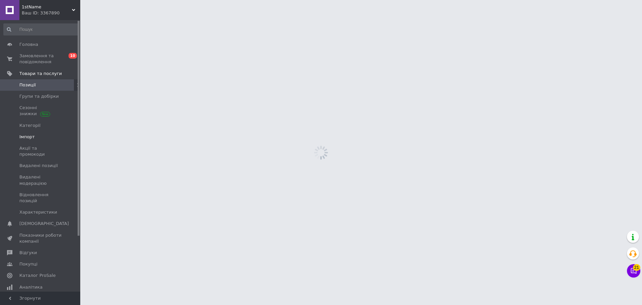
click at [34, 136] on span "Імпорт" at bounding box center [40, 137] width 42 height 6
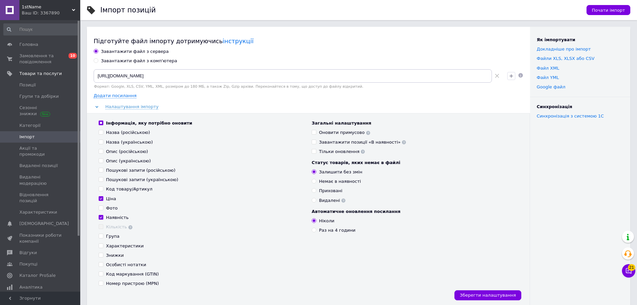
click at [149, 61] on div "Завантажити файл з комп'ютера" at bounding box center [139, 61] width 76 height 6
click at [98, 61] on input "Завантажити файл з комп'ютера" at bounding box center [96, 60] width 4 height 4
radio input "true"
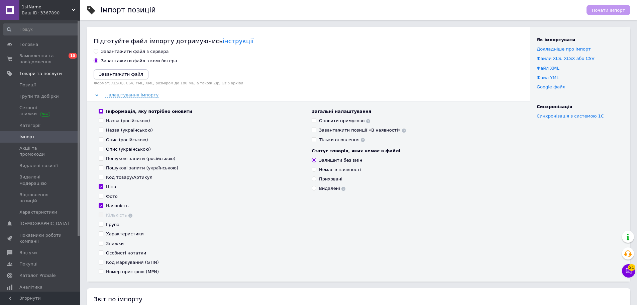
click at [137, 76] on button "Завантажити файл" at bounding box center [121, 74] width 55 height 10
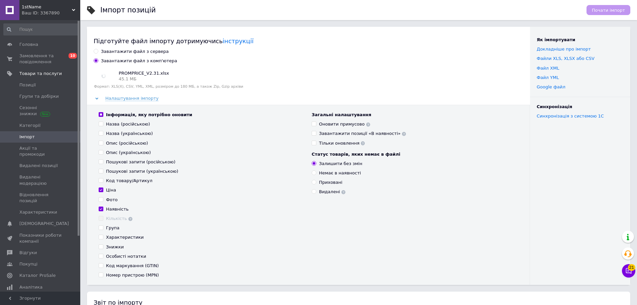
click at [244, 98] on div "Налаштування імпорту" at bounding box center [309, 98] width 430 height 6
click at [607, 13] on button "Почати імпорт" at bounding box center [608, 10] width 44 height 10
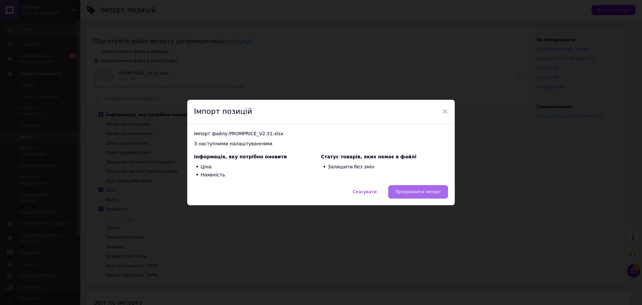
click at [421, 188] on button "Продовжити імпорт" at bounding box center [418, 191] width 60 height 13
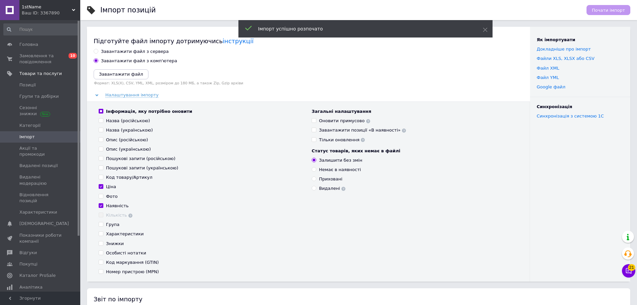
click at [261, 14] on div "Імпорт позицій" at bounding box center [339, 10] width 479 height 20
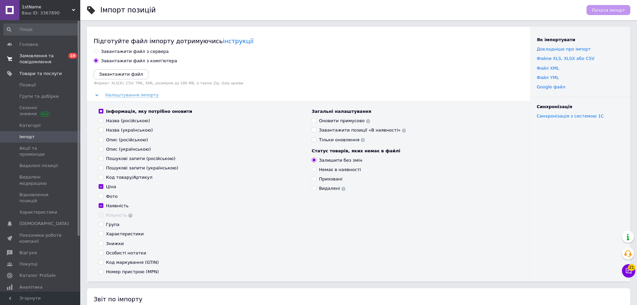
click at [46, 57] on span "Замовлення та повідомлення" at bounding box center [40, 59] width 42 height 12
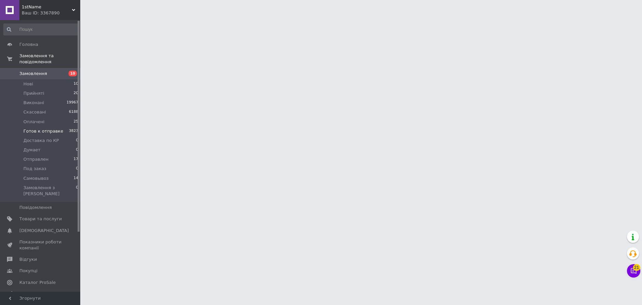
click at [64, 126] on li "Готов к отправке 3823" at bounding box center [41, 130] width 82 height 9
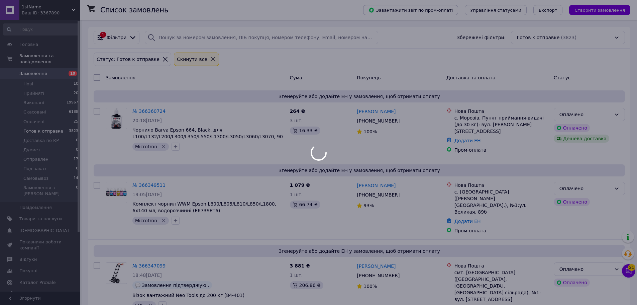
click at [205, 85] on div at bounding box center [318, 152] width 637 height 305
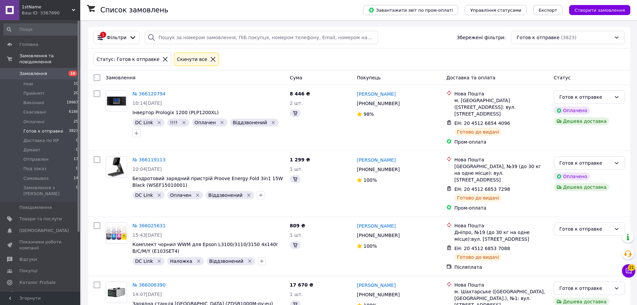
click at [216, 90] on div "№ 366120794" at bounding box center [208, 94] width 153 height 8
click at [129, 35] on icon at bounding box center [132, 37] width 7 height 7
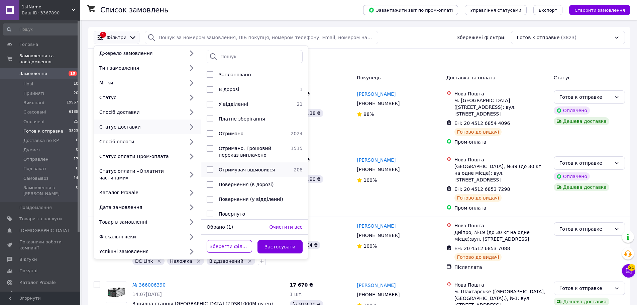
click at [242, 168] on span "Отримувач відмовився" at bounding box center [247, 169] width 56 height 5
checkbox input "true"
click at [278, 240] on button "Застосувати" at bounding box center [279, 246] width 45 height 13
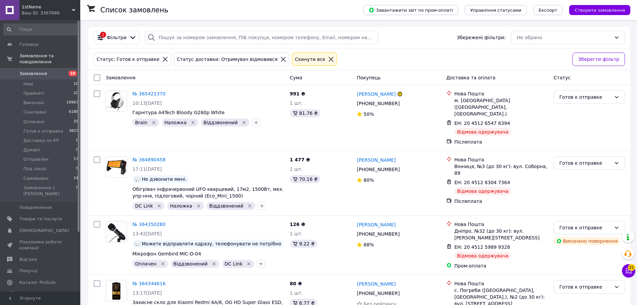
click at [211, 79] on div "Замовлення" at bounding box center [195, 78] width 184 height 12
click at [280, 61] on icon at bounding box center [283, 59] width 6 height 6
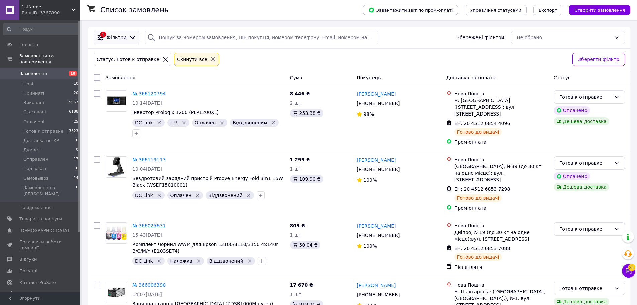
click at [129, 38] on icon at bounding box center [132, 37] width 7 height 7
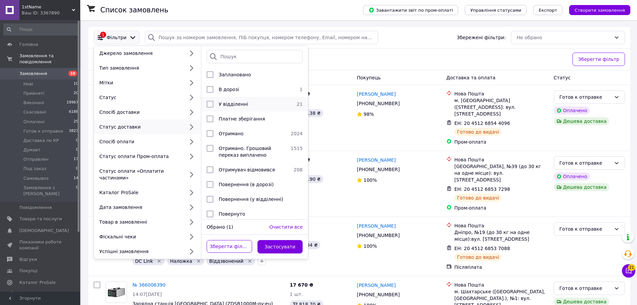
click at [249, 105] on div "У відділенні" at bounding box center [253, 104] width 75 height 7
checkbox input "true"
click at [291, 243] on button "Застосувати" at bounding box center [279, 246] width 45 height 13
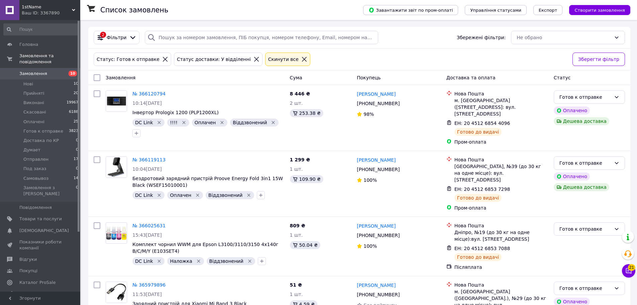
click at [405, 54] on div "Статус: Готов к отправке Статус доставки: У відділенні Cкинути все" at bounding box center [330, 59] width 476 height 16
click at [57, 128] on span "Готов к отправке" at bounding box center [43, 131] width 40 height 6
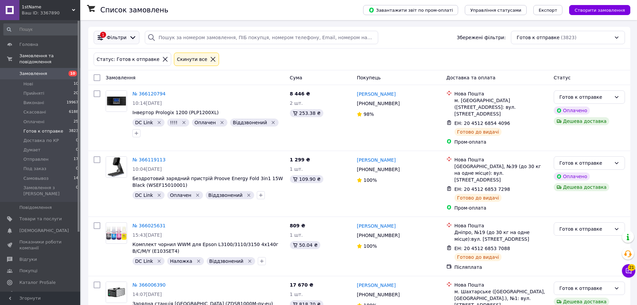
click at [121, 38] on span "Фільтри" at bounding box center [117, 37] width 20 height 7
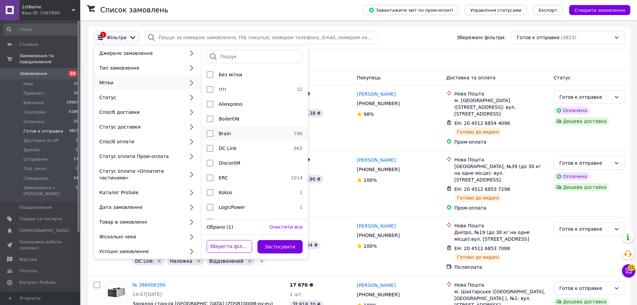
click at [238, 131] on div "Brain" at bounding box center [253, 133] width 75 height 7
checkbox input "true"
click at [278, 234] on div "Зберегти фільтр Застосувати" at bounding box center [254, 246] width 107 height 24
click at [278, 240] on button "Застосувати" at bounding box center [279, 246] width 45 height 13
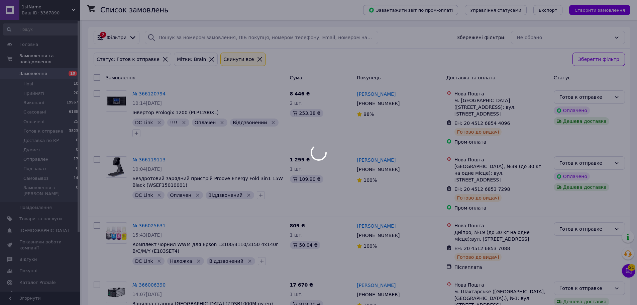
click at [279, 68] on div at bounding box center [318, 152] width 637 height 305
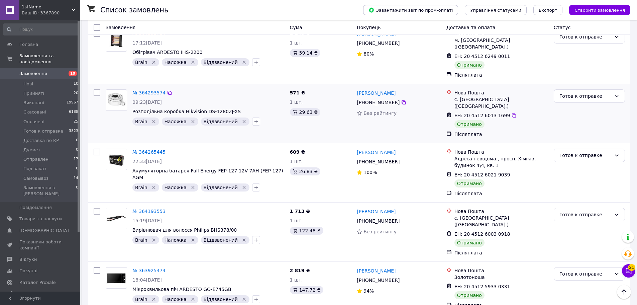
scroll to position [969, 0]
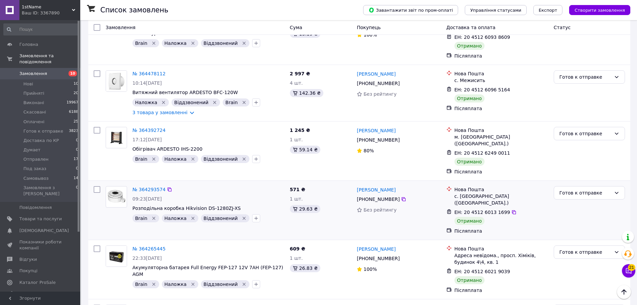
drag, startPoint x: 47, startPoint y: 123, endPoint x: 272, endPoint y: 165, distance: 229.1
click at [47, 128] on span "Готов к отправке" at bounding box center [43, 131] width 40 height 6
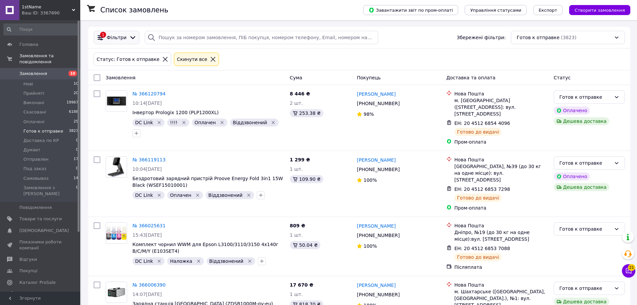
click at [126, 43] on div "1 Фільтри" at bounding box center [117, 37] width 46 height 13
click at [128, 38] on div at bounding box center [133, 37] width 10 height 7
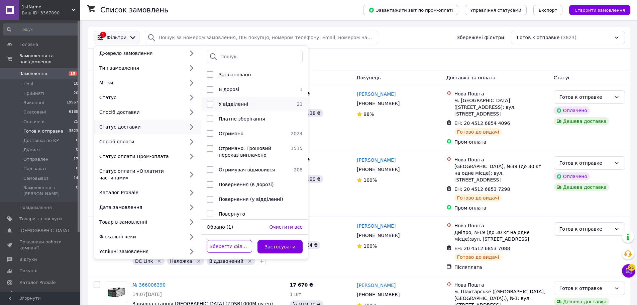
click at [241, 102] on span "У відділенні" at bounding box center [233, 103] width 29 height 5
checkbox input "true"
click at [285, 240] on button "Застосувати" at bounding box center [279, 246] width 45 height 13
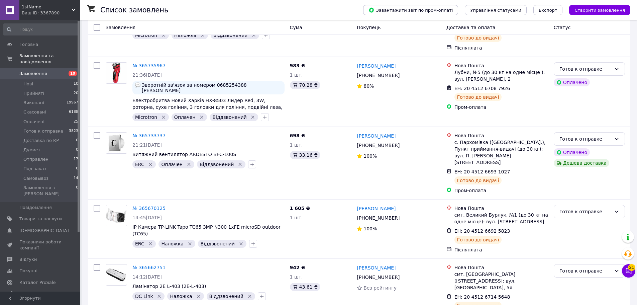
scroll to position [1096, 0]
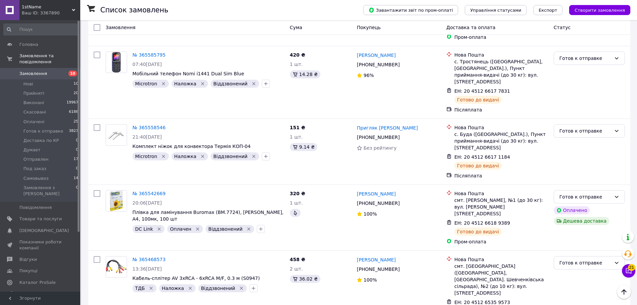
click at [511, 299] on icon at bounding box center [513, 301] width 5 height 5
click at [481, 220] on span "ЕН: 20 4512 6618 9389" at bounding box center [482, 222] width 56 height 5
click at [511, 220] on icon at bounding box center [513, 222] width 5 height 5
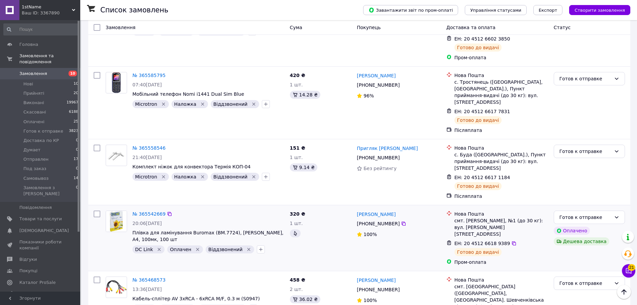
scroll to position [1030, 0]
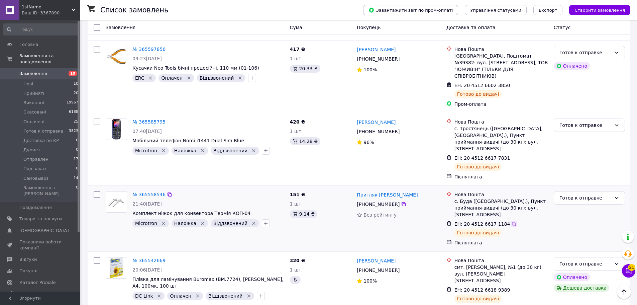
click at [512, 222] on icon at bounding box center [514, 224] width 4 height 4
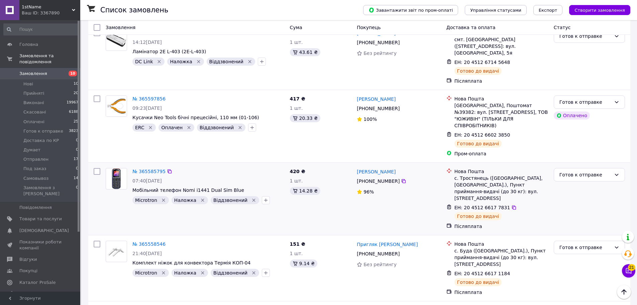
scroll to position [963, 0]
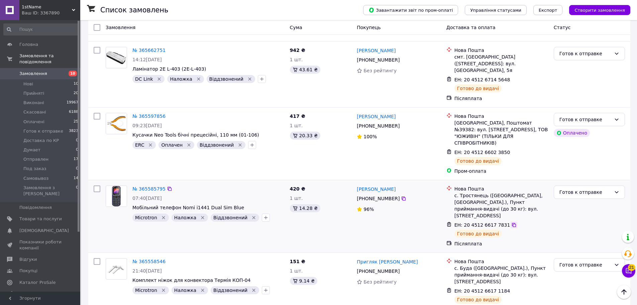
drag, startPoint x: 506, startPoint y: 147, endPoint x: 500, endPoint y: 141, distance: 8.3
click at [511, 222] on icon at bounding box center [513, 224] width 5 height 5
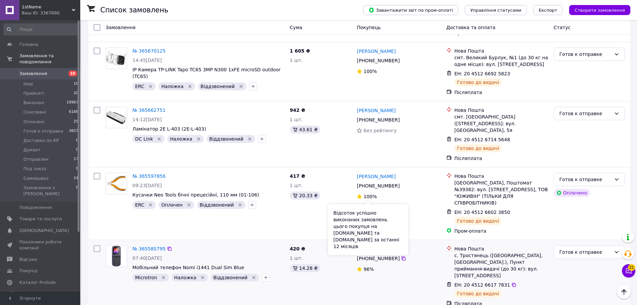
scroll to position [896, 0]
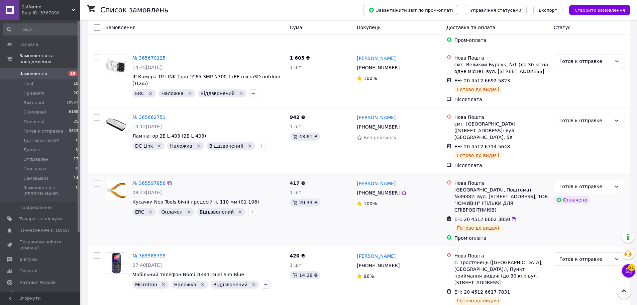
drag, startPoint x: 503, startPoint y: 146, endPoint x: 493, endPoint y: 144, distance: 10.2
click at [511, 216] on icon at bounding box center [513, 218] width 5 height 5
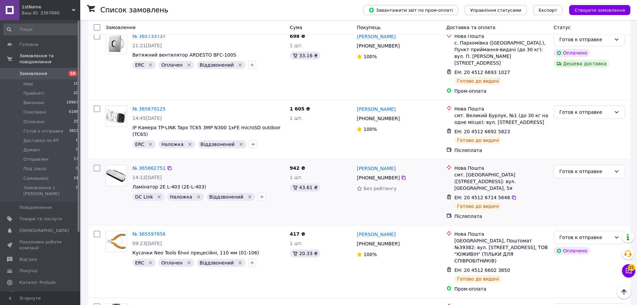
scroll to position [829, 0]
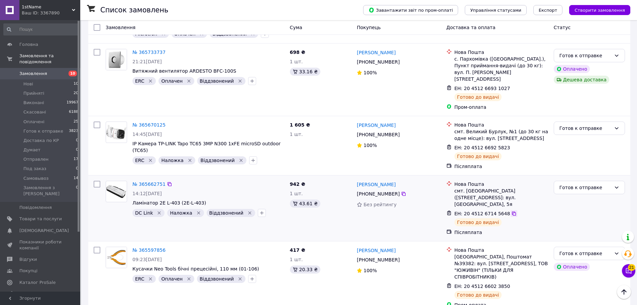
click at [511, 211] on icon at bounding box center [513, 213] width 5 height 5
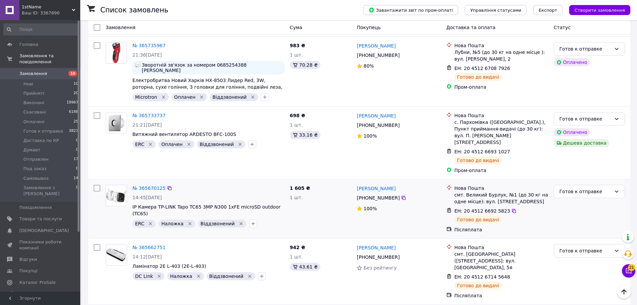
scroll to position [762, 0]
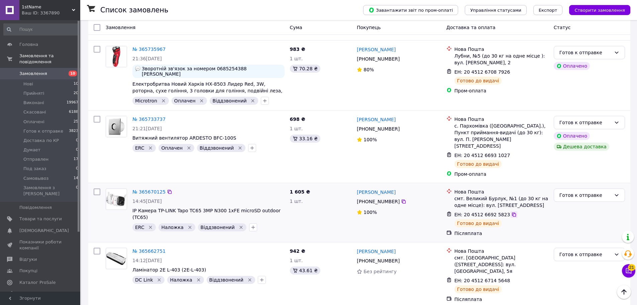
click at [511, 212] on icon at bounding box center [513, 214] width 5 height 5
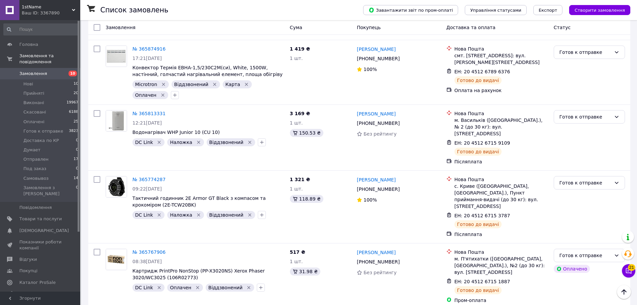
click at [42, 71] on span "Замовлення" at bounding box center [33, 74] width 28 height 6
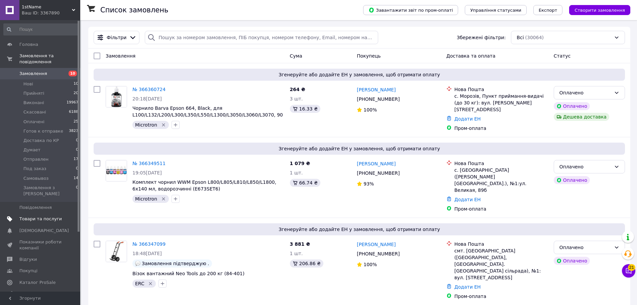
click at [54, 216] on span "Товари та послуги" at bounding box center [40, 219] width 42 height 6
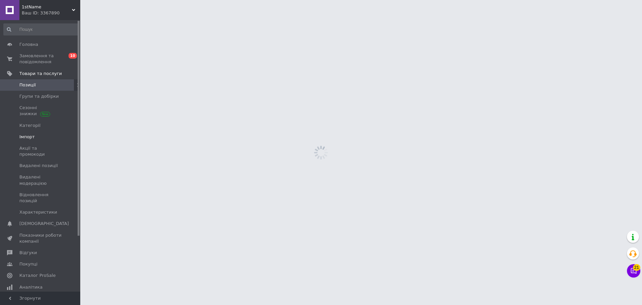
click at [42, 140] on link "Імпорт" at bounding box center [41, 136] width 82 height 11
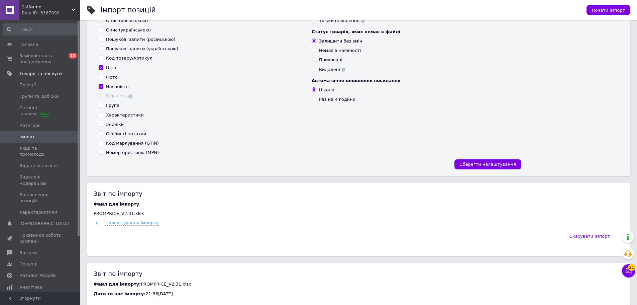
scroll to position [201, 0]
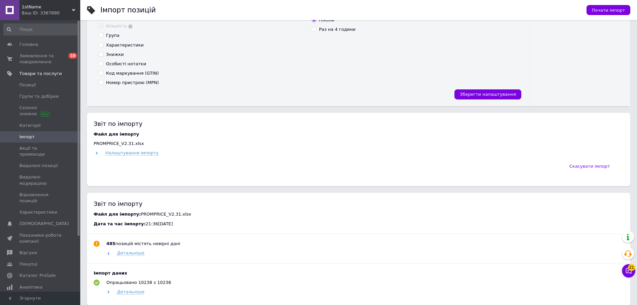
drag, startPoint x: 186, startPoint y: 148, endPoint x: 194, endPoint y: 154, distance: 10.3
click at [186, 148] on div "Файл для імпорту PROMPRICE_V2.31.xlsx Налаштування імпорту" at bounding box center [359, 143] width 530 height 25
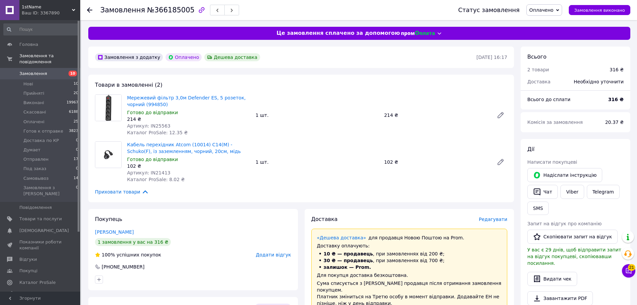
scroll to position [201, 0]
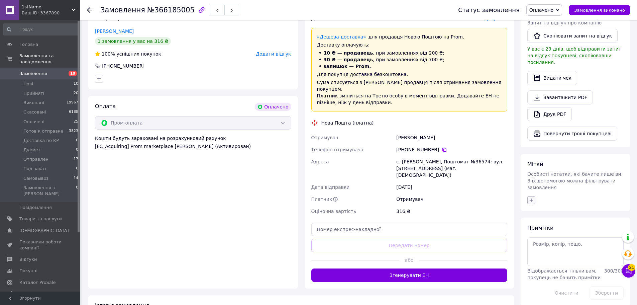
drag, startPoint x: 529, startPoint y: 189, endPoint x: 521, endPoint y: 188, distance: 7.7
click at [529, 197] on icon "button" at bounding box center [530, 199] width 5 height 5
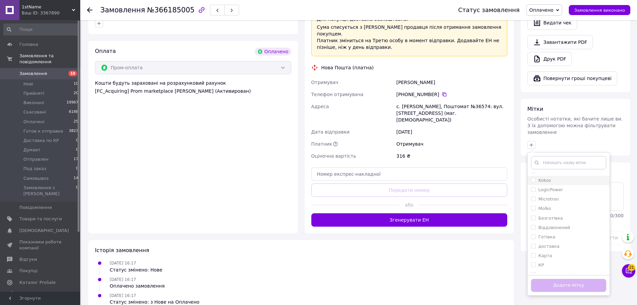
scroll to position [192, 0]
click at [535, 265] on input "ТДБ" at bounding box center [533, 267] width 4 height 4
checkbox input "true"
click at [550, 212] on label "DC Link" at bounding box center [546, 214] width 17 height 5
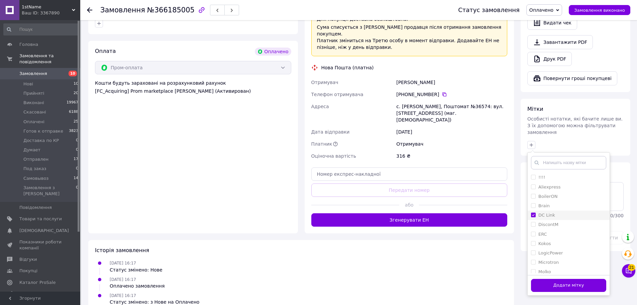
checkbox input "true"
drag, startPoint x: 567, startPoint y: 269, endPoint x: 464, endPoint y: 264, distance: 103.1
click at [567, 278] on button "Додати мітку" at bounding box center [568, 284] width 75 height 13
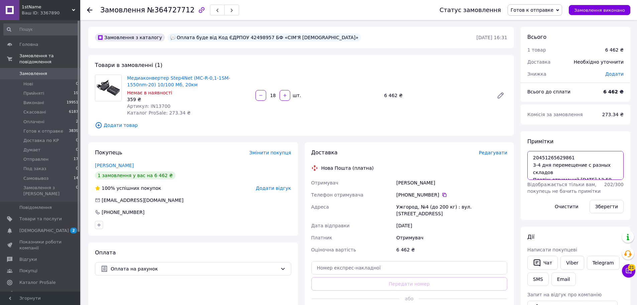
click at [553, 159] on textarea "20451265629861 3-4 дня перемещение с разных складов Платіж отриманий 03.10.2025…" at bounding box center [575, 165] width 96 height 29
